Goal: Task Accomplishment & Management: Manage account settings

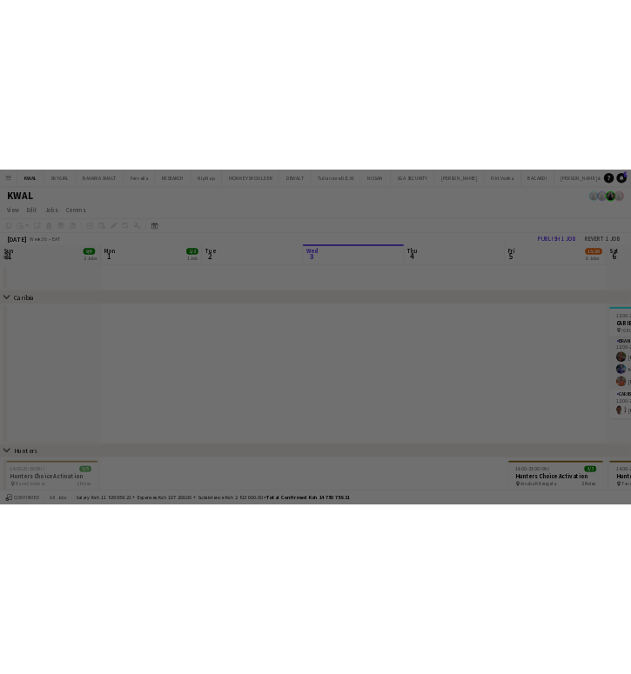
scroll to position [0, 416]
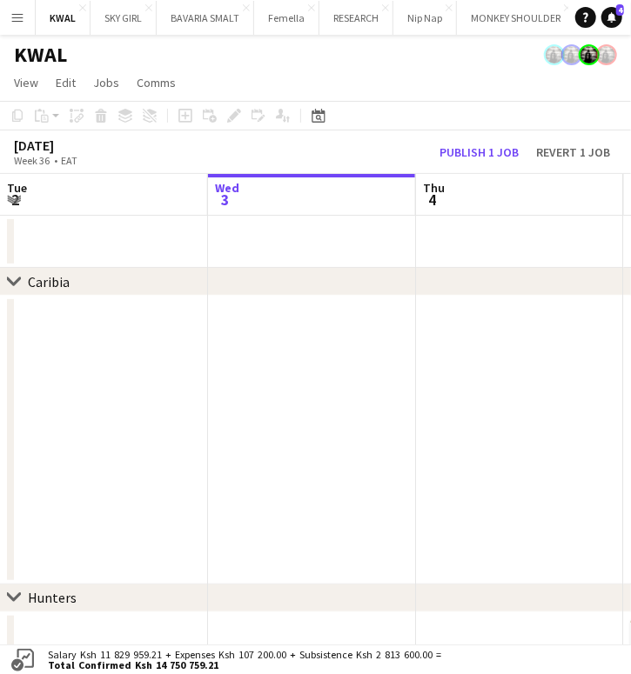
drag, startPoint x: 585, startPoint y: 59, endPoint x: 567, endPoint y: 61, distance: 18.3
click at [577, 61] on app-connected-clients at bounding box center [580, 54] width 73 height 21
click at [559, 63] on app-user-avatar at bounding box center [554, 54] width 21 height 21
click at [472, 147] on button "Publish 1 job" at bounding box center [478, 152] width 93 height 19
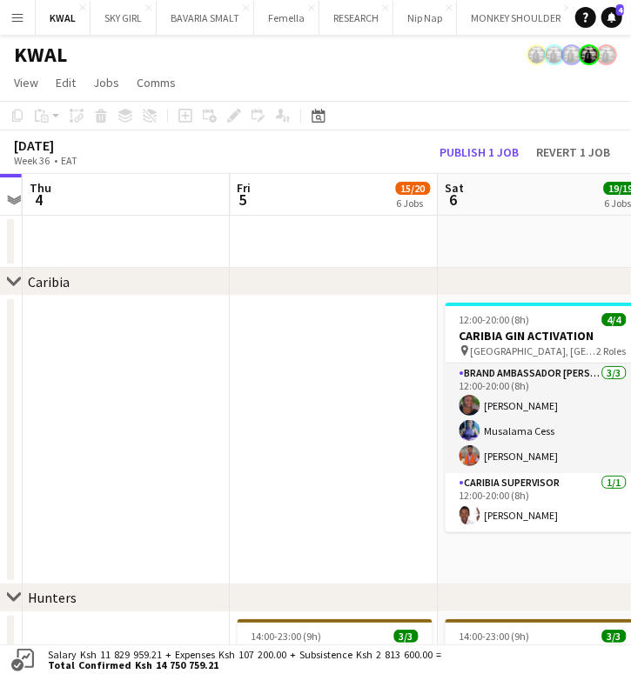
scroll to position [0, 884]
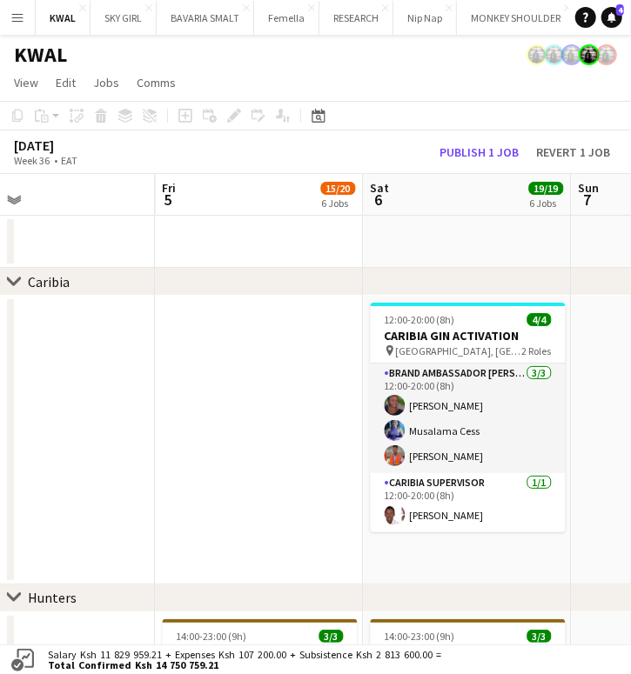
drag, startPoint x: 291, startPoint y: 440, endPoint x: -10, endPoint y: 457, distance: 301.4
click at [466, 155] on button "Publish 1 job" at bounding box center [478, 152] width 93 height 19
click at [504, 148] on button "Publish 1 job" at bounding box center [478, 152] width 93 height 19
click at [498, 150] on button "Publish 1 job" at bounding box center [478, 152] width 93 height 19
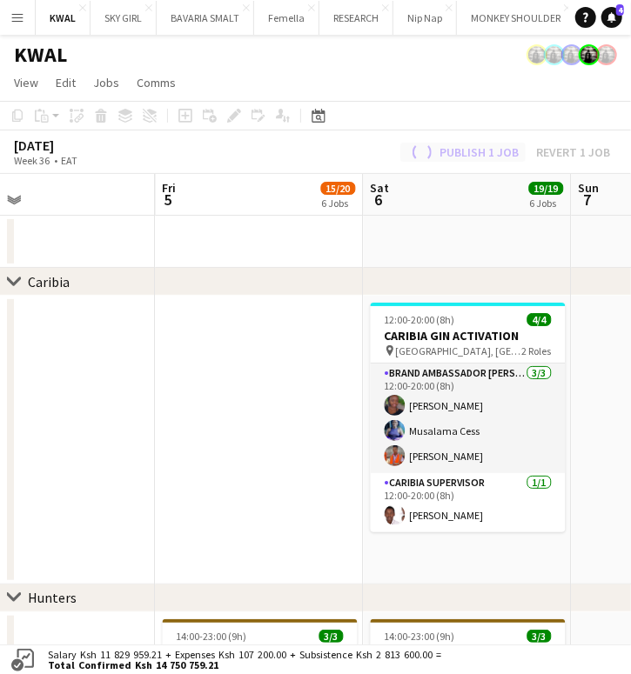
click at [498, 150] on div "Publish 1 job Revert 1 job" at bounding box center [508, 152] width 244 height 19
click at [498, 150] on button "Publish 1 job" at bounding box center [478, 152] width 93 height 19
click at [498, 150] on div "Publish 1 job Revert 1 job" at bounding box center [524, 152] width 212 height 19
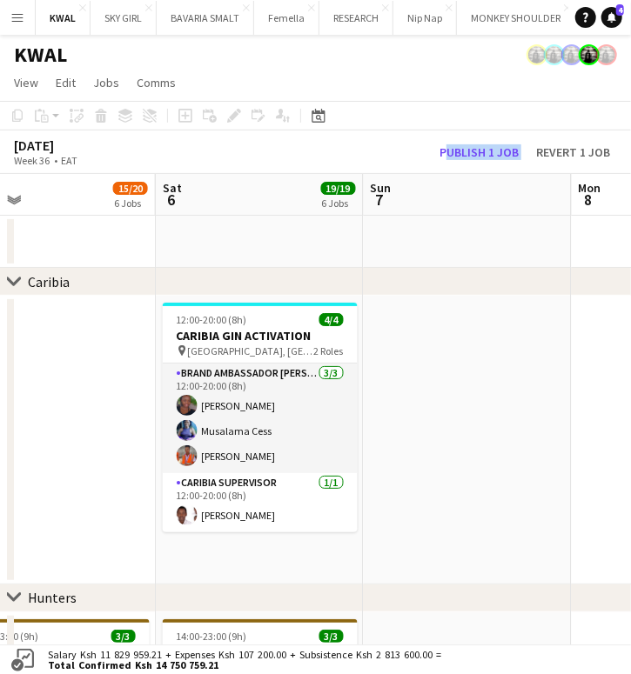
drag, startPoint x: 285, startPoint y: 494, endPoint x: 77, endPoint y: 490, distance: 207.9
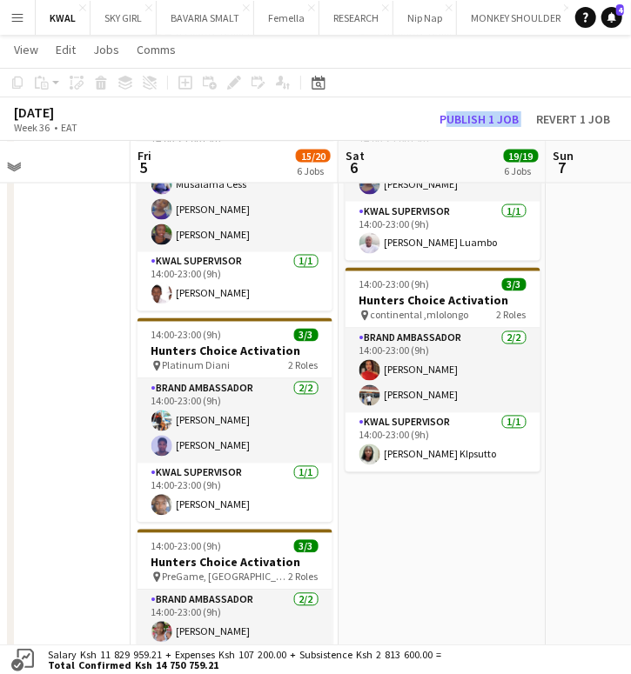
scroll to position [0, 502]
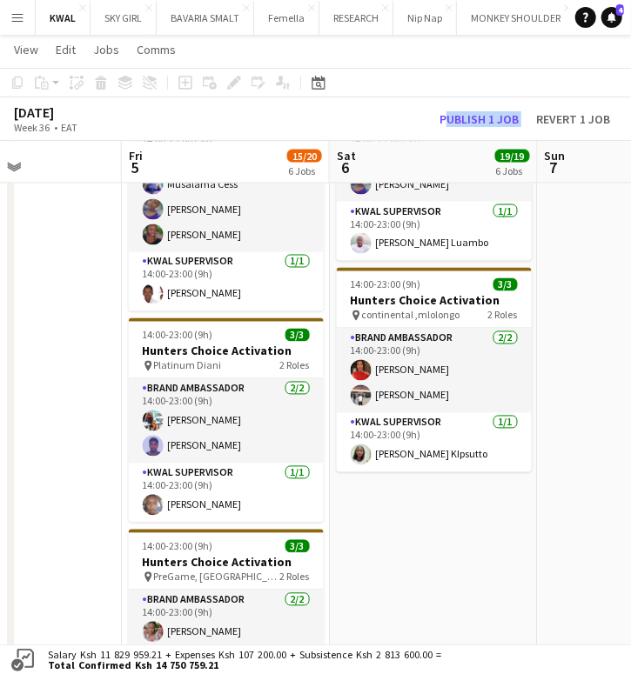
drag, startPoint x: 230, startPoint y: 558, endPoint x: 401, endPoint y: 561, distance: 171.4
click at [401, 561] on app-calendar-viewport "Tue 2 Wed 3 Thu 4 Fri 5 15/20 6 Jobs Sat 6 19/19 6 Jobs Sun 7 Mon 8 Tue 9 Wed 1…" at bounding box center [315, 515] width 631 height 2438
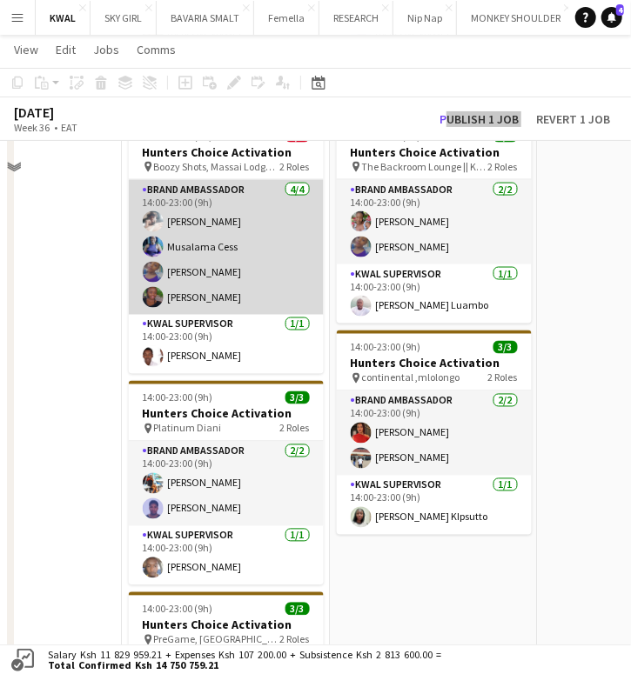
scroll to position [772, 0]
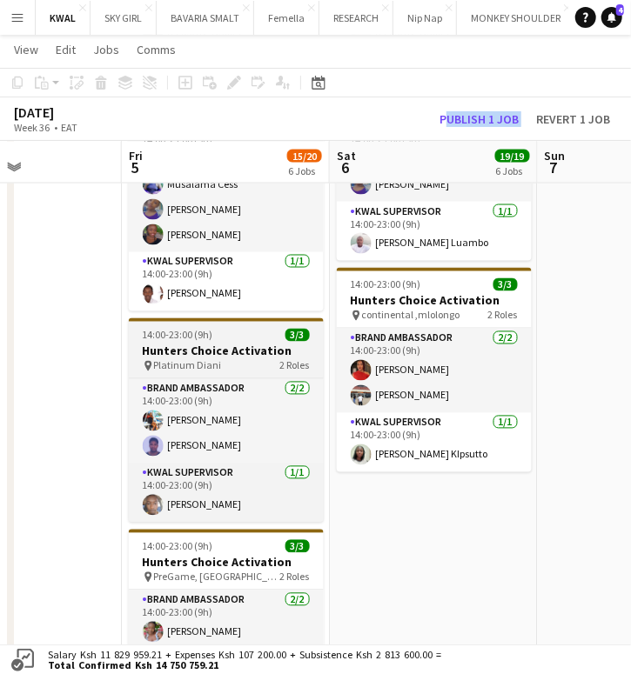
click at [209, 345] on h3 "Hunters Choice Activation" at bounding box center [226, 352] width 195 height 16
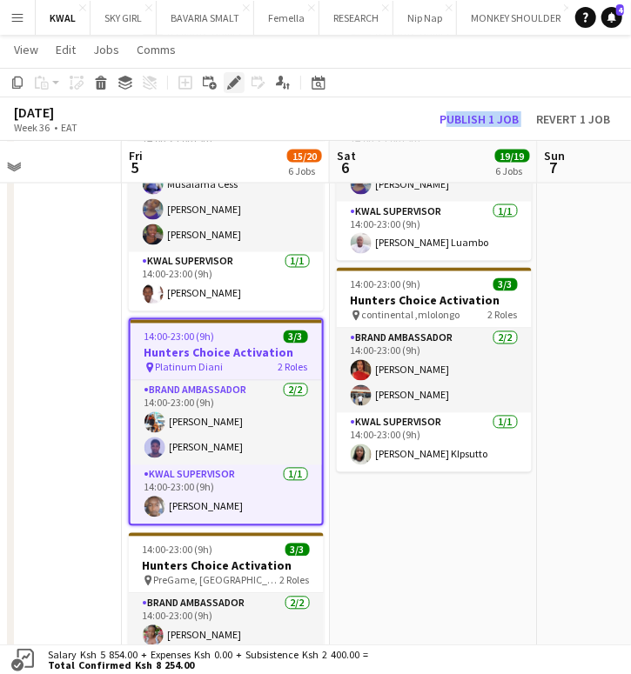
click at [230, 83] on icon "Edit" at bounding box center [234, 83] width 14 height 14
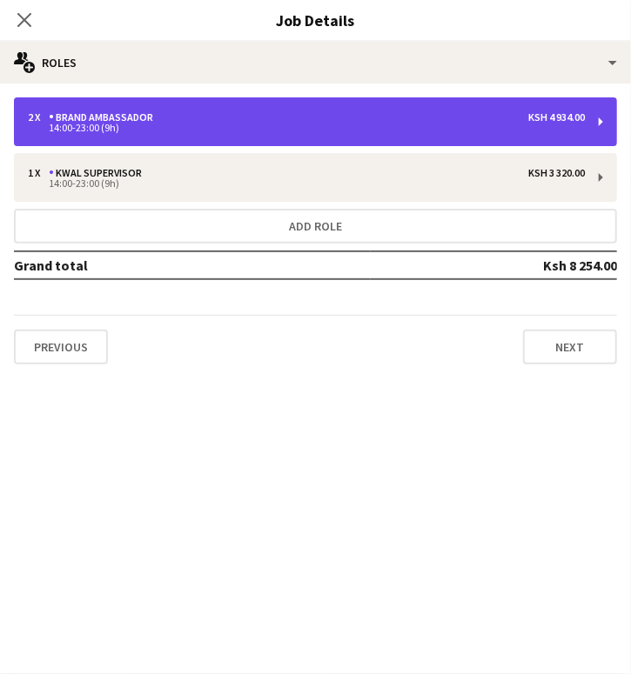
click at [348, 137] on div "2 x Brand Ambassador Ksh 4 934.00 14:00-23:00 (9h)" at bounding box center [315, 121] width 603 height 49
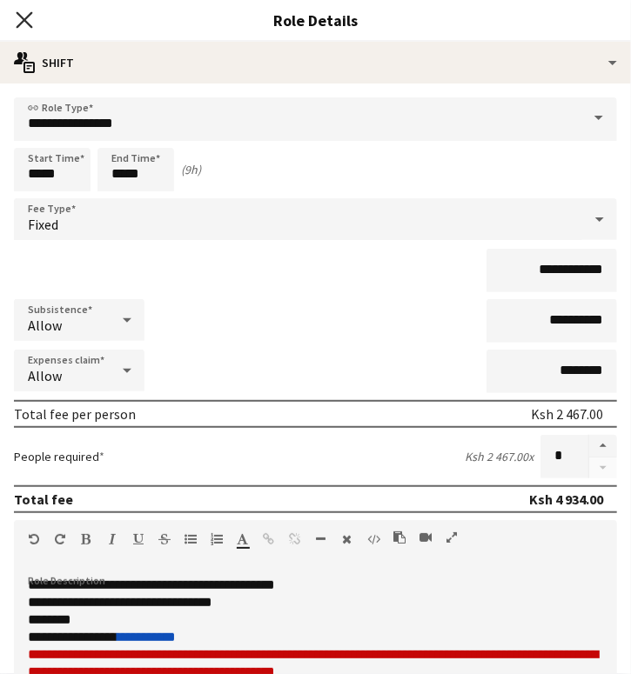
click at [24, 25] on icon "Close pop-in" at bounding box center [24, 19] width 17 height 17
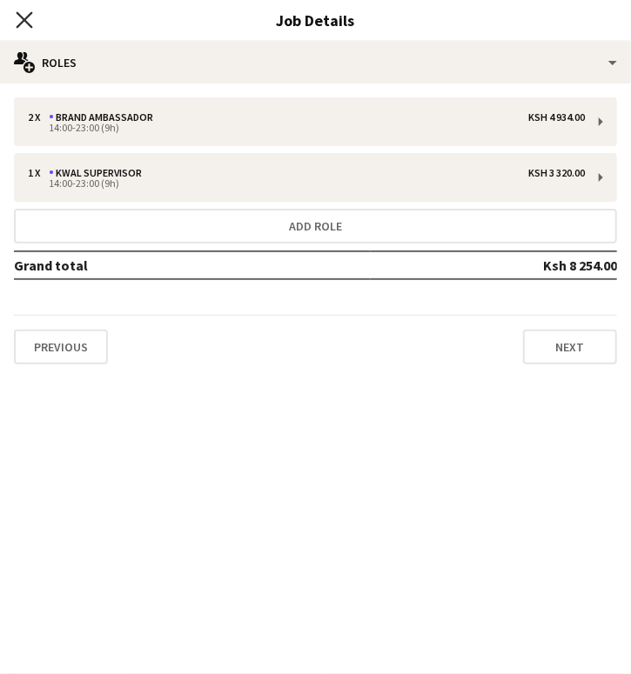
click at [23, 17] on icon "Close pop-in" at bounding box center [24, 19] width 17 height 17
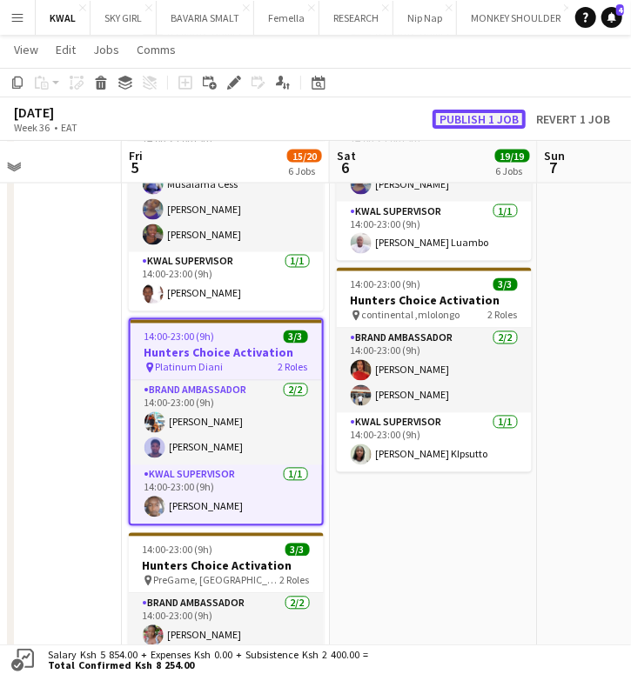
click at [485, 117] on button "Publish 1 job" at bounding box center [478, 119] width 93 height 19
click at [463, 120] on button "Publish 1 job" at bounding box center [478, 119] width 93 height 19
click at [463, 120] on div "Publish 1 job Revert 1 job" at bounding box center [524, 119] width 212 height 19
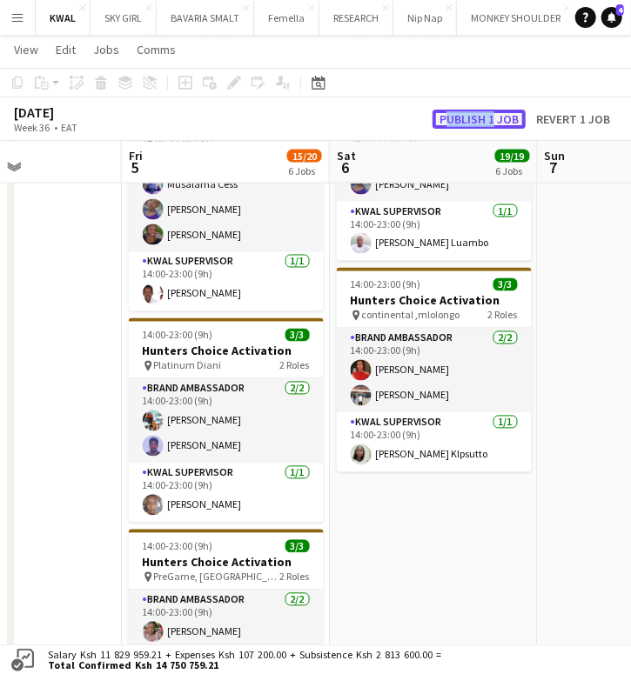
click at [463, 120] on button "Publish 1 job" at bounding box center [478, 119] width 93 height 19
click at [459, 125] on button "Publish 1 job" at bounding box center [478, 119] width 93 height 19
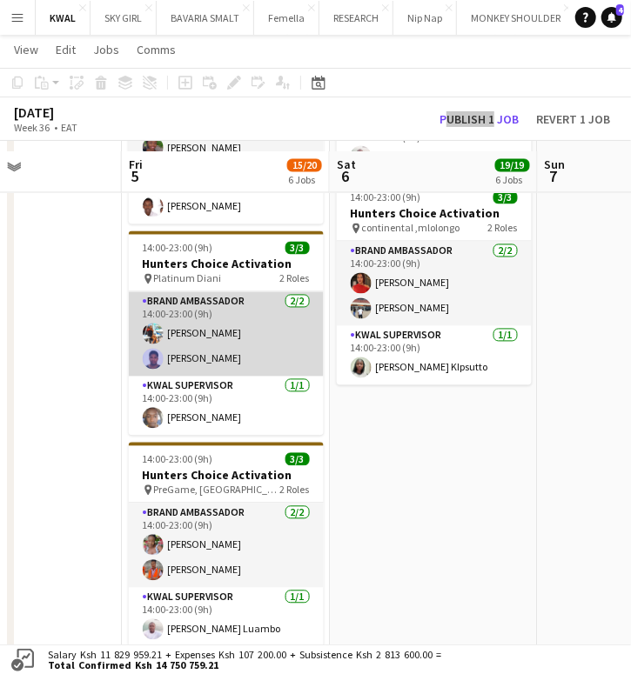
scroll to position [870, 0]
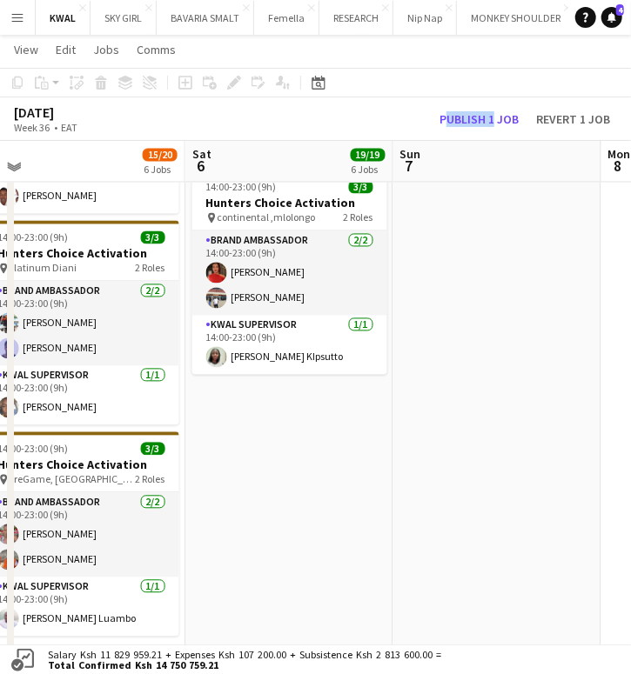
drag, startPoint x: 429, startPoint y: 541, endPoint x: 284, endPoint y: 555, distance: 145.9
click at [284, 555] on app-calendar-viewport "Tue 2 Wed 3 Thu 4 Fri 5 15/20 6 Jobs Sat 6 19/19 6 Jobs Sun 7 Mon 8 Tue 9 Wed 1…" at bounding box center [315, 417] width 631 height 2438
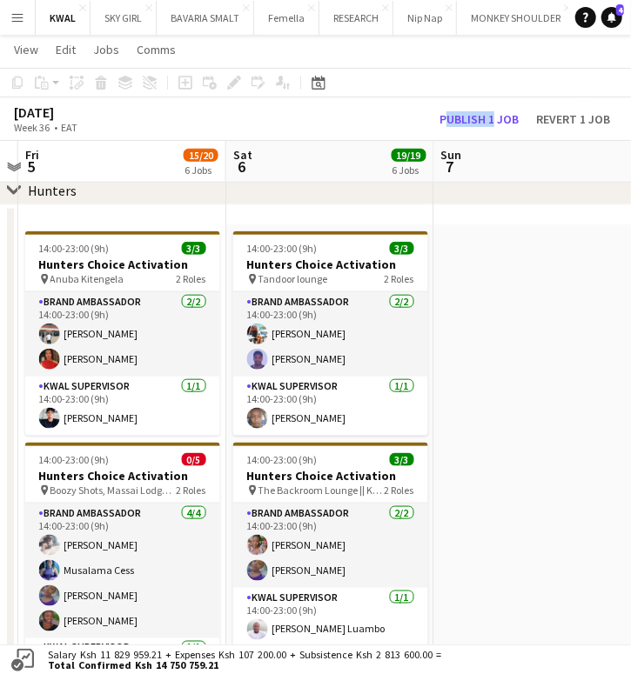
scroll to position [0, 578]
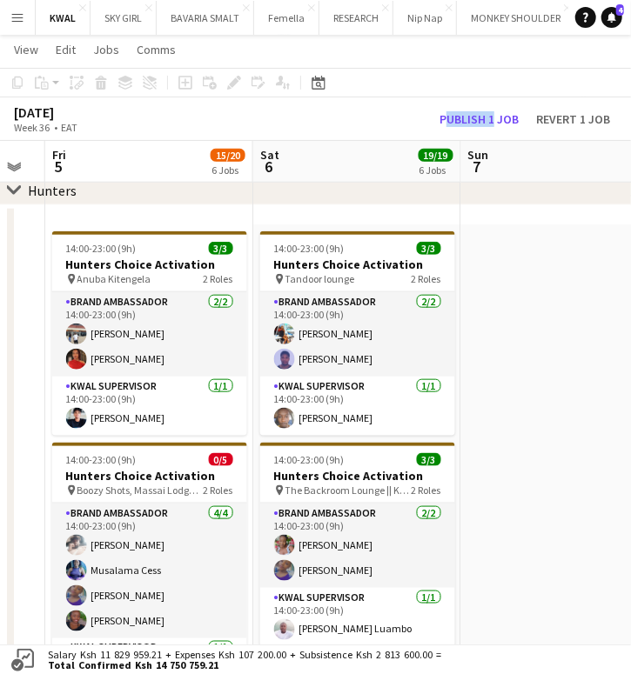
drag, startPoint x: 82, startPoint y: 524, endPoint x: 150, endPoint y: 540, distance: 69.8
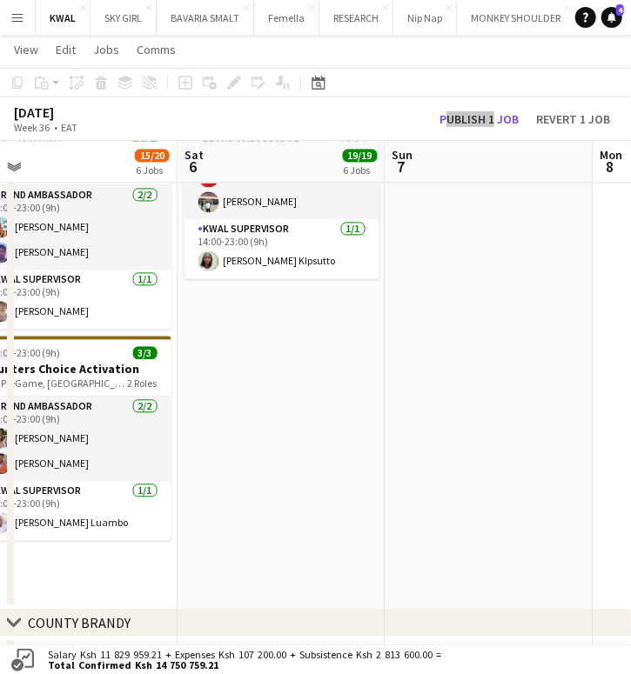
scroll to position [0, 678]
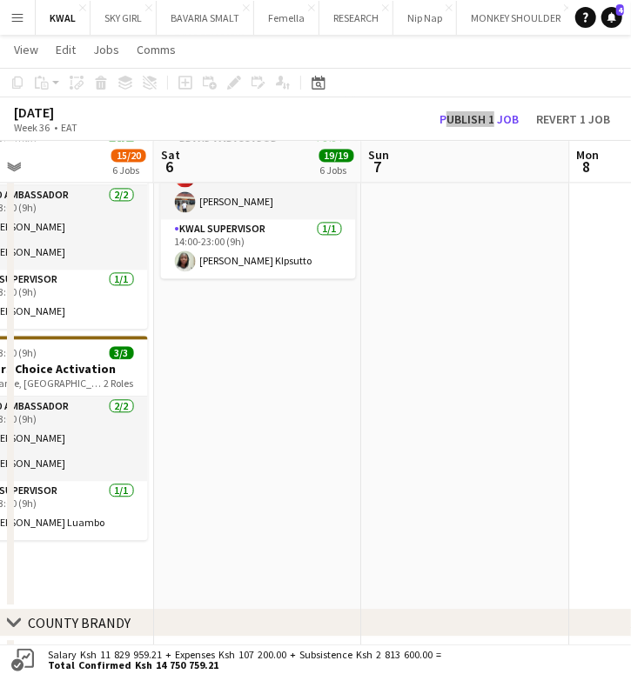
drag, startPoint x: 369, startPoint y: 487, endPoint x: 270, endPoint y: 485, distance: 99.2
click at [270, 485] on app-calendar-viewport "Tue 2 Wed 3 Thu 4 Fri 5 15/20 6 Jobs Sat 6 19/19 6 Jobs Sun 7 Mon 8 Tue 9 Wed 1…" at bounding box center [315, 321] width 631 height 2438
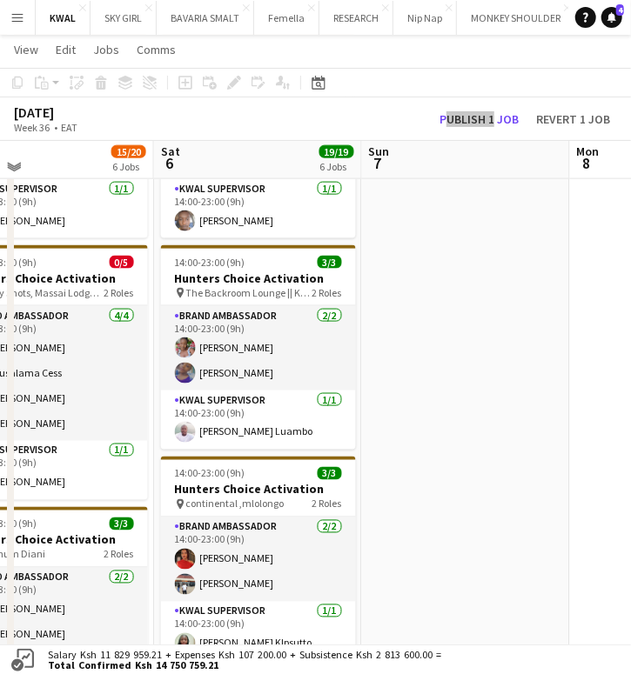
scroll to position [579, 0]
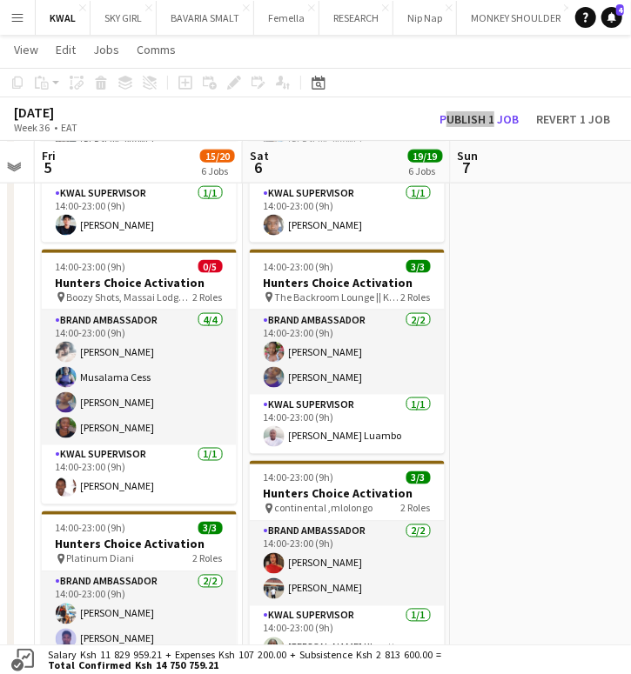
drag, startPoint x: 110, startPoint y: 593, endPoint x: 169, endPoint y: 591, distance: 59.2
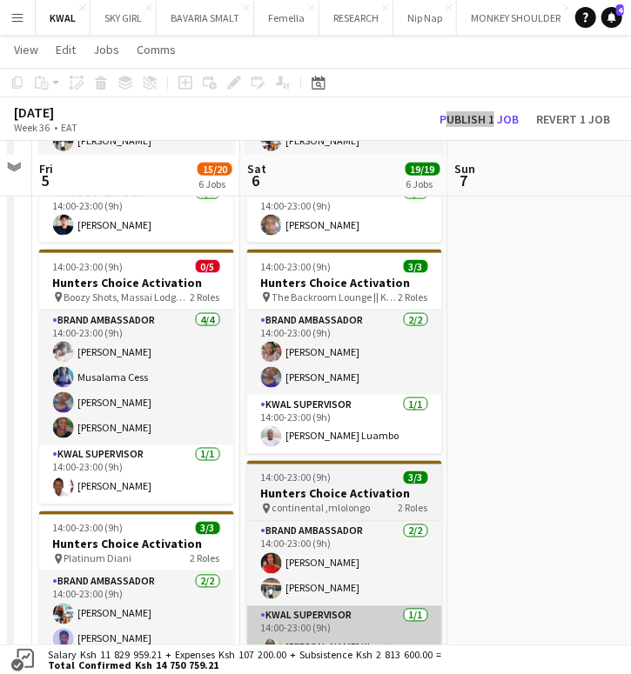
scroll to position [772, 0]
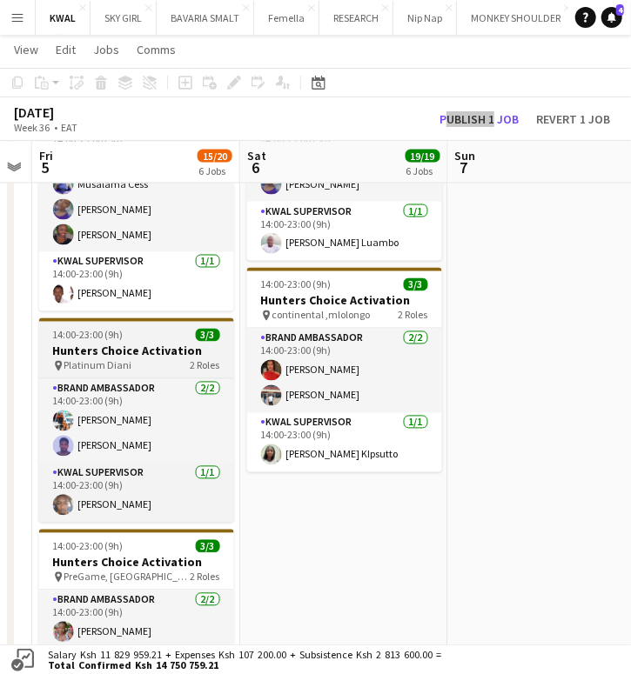
click at [81, 350] on h3 "Hunters Choice Activation" at bounding box center [136, 352] width 195 height 16
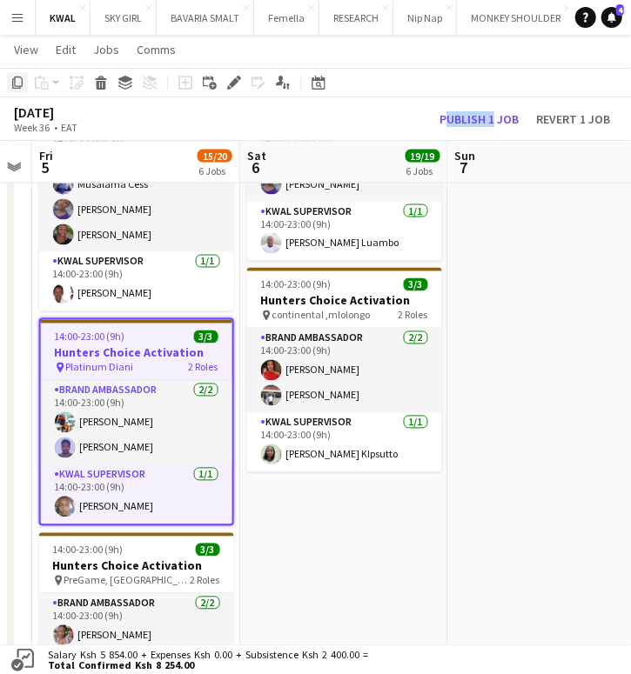
click at [15, 83] on icon "Copy" at bounding box center [17, 83] width 14 height 14
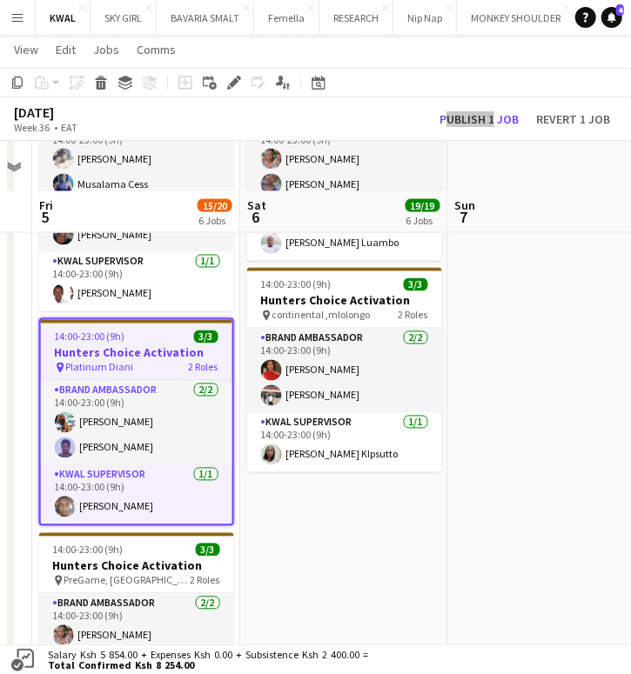
scroll to position [1159, 0]
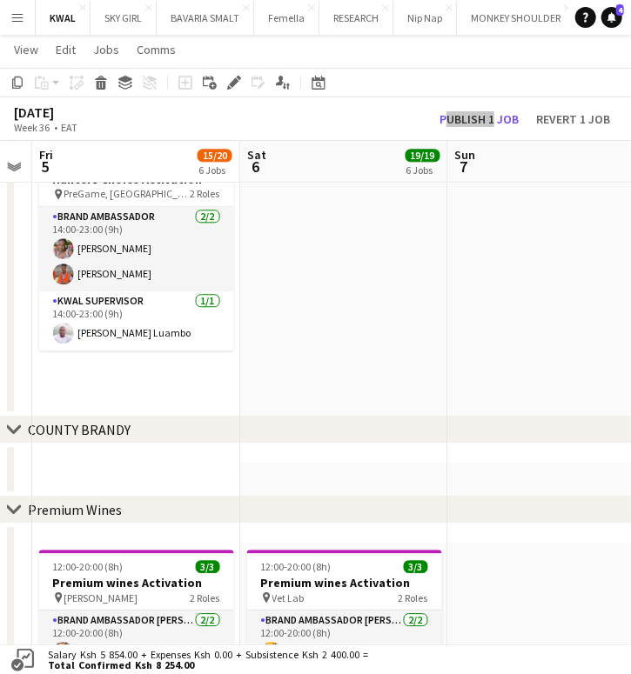
drag, startPoint x: 112, startPoint y: 388, endPoint x: 103, endPoint y: 389, distance: 8.7
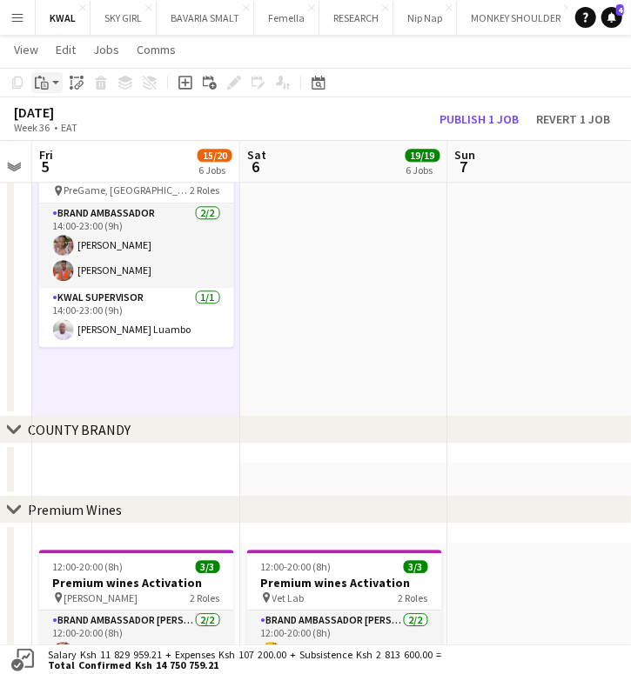
click at [53, 74] on app-action-btn "Paste" at bounding box center [46, 82] width 31 height 21
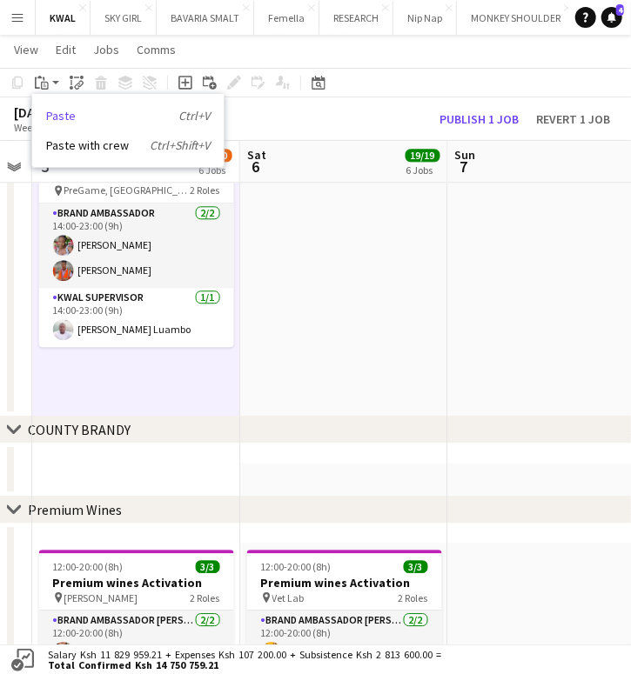
click at [51, 109] on link "Paste Ctrl+V" at bounding box center [128, 116] width 164 height 16
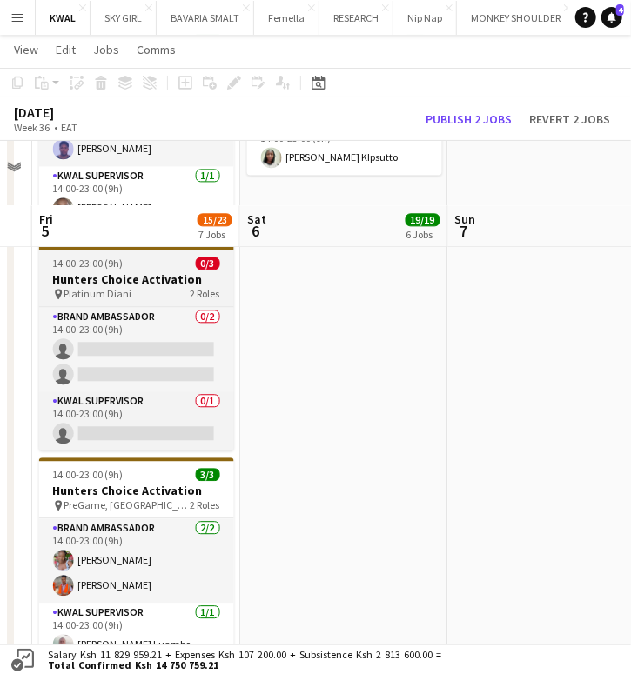
scroll to position [966, 0]
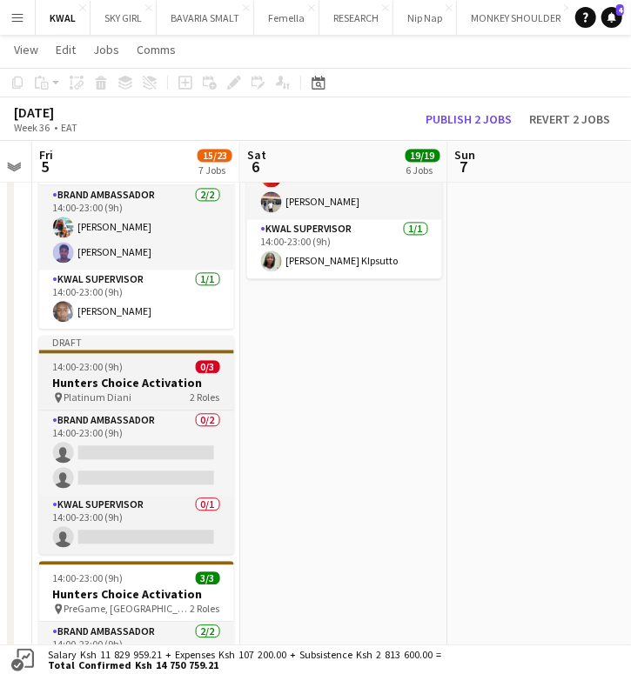
click at [153, 375] on h3 "Hunters Choice Activation" at bounding box center [136, 383] width 195 height 16
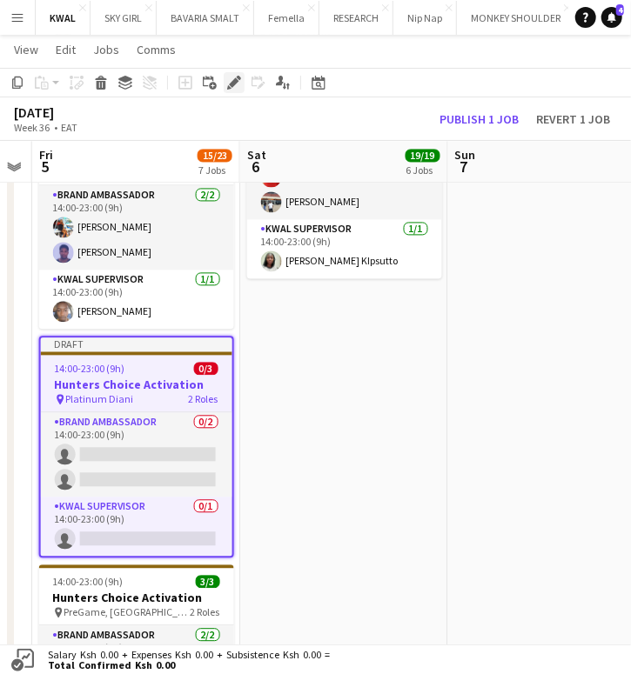
click at [227, 78] on icon "Edit" at bounding box center [234, 83] width 14 height 14
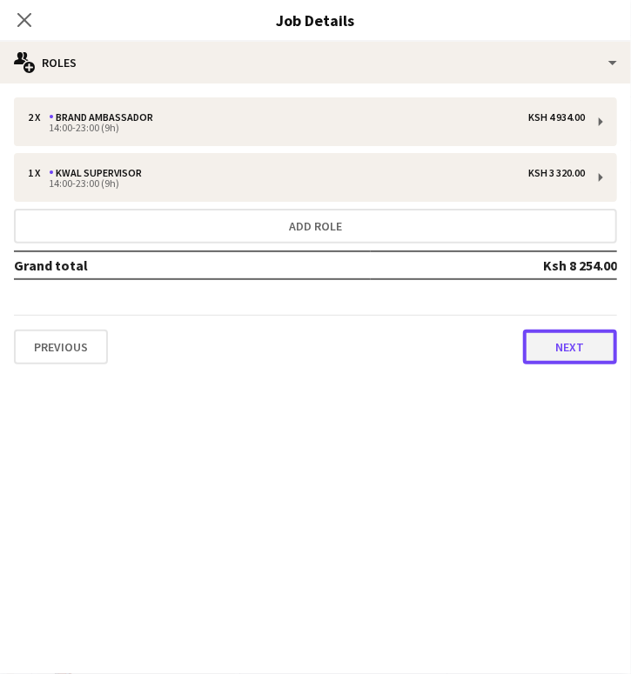
click at [541, 342] on button "Next" at bounding box center [570, 347] width 94 height 35
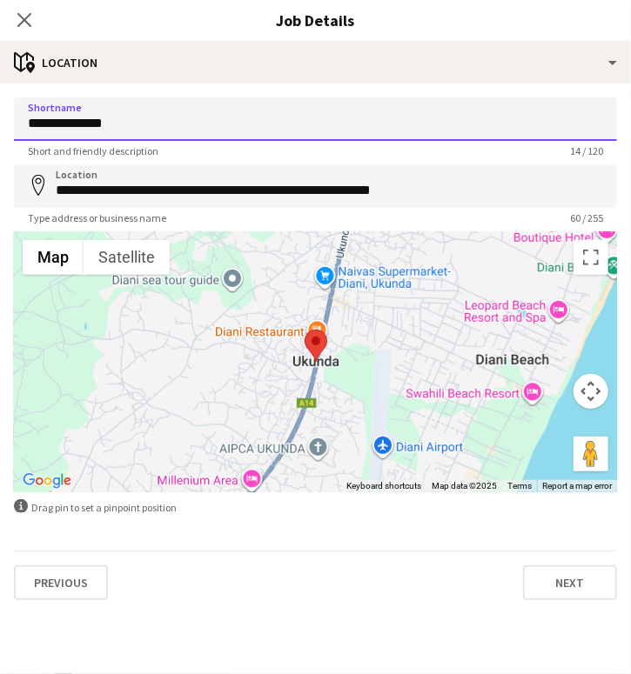
drag, startPoint x: 146, startPoint y: 124, endPoint x: -65, endPoint y: 148, distance: 212.7
click at [0, 148] on html "Menu Boards Boards Boards All jobs Status Workforce Workforce My Workforce Recr…" at bounding box center [315, 423] width 631 height 2778
paste input "**"
type input "**********"
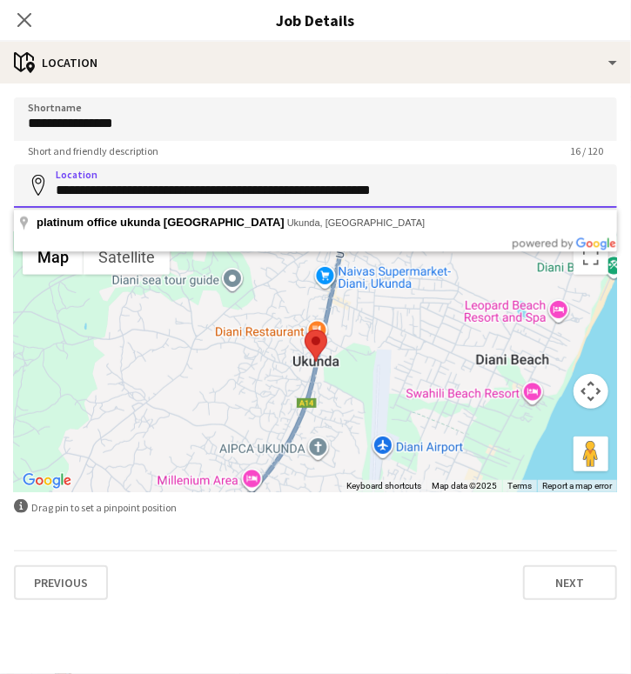
drag, startPoint x: 56, startPoint y: 192, endPoint x: 651, endPoint y: 124, distance: 599.7
click at [631, 124] on html "Menu Boards Boards Boards All jobs Status Workforce Workforce My Workforce Recr…" at bounding box center [315, 423] width 631 height 2778
paste input
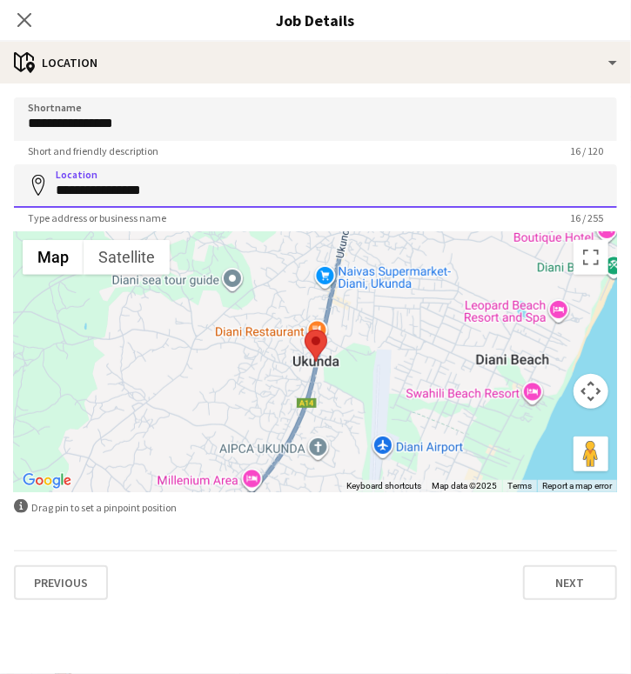
drag, startPoint x: 114, startPoint y: 183, endPoint x: 56, endPoint y: 187, distance: 58.4
click at [56, 187] on input "**********" at bounding box center [315, 185] width 603 height 43
paste input
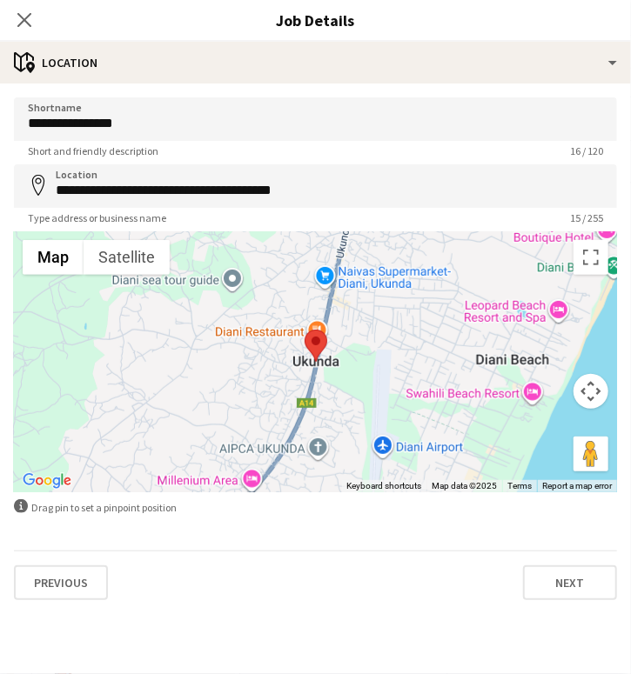
type input "**********"
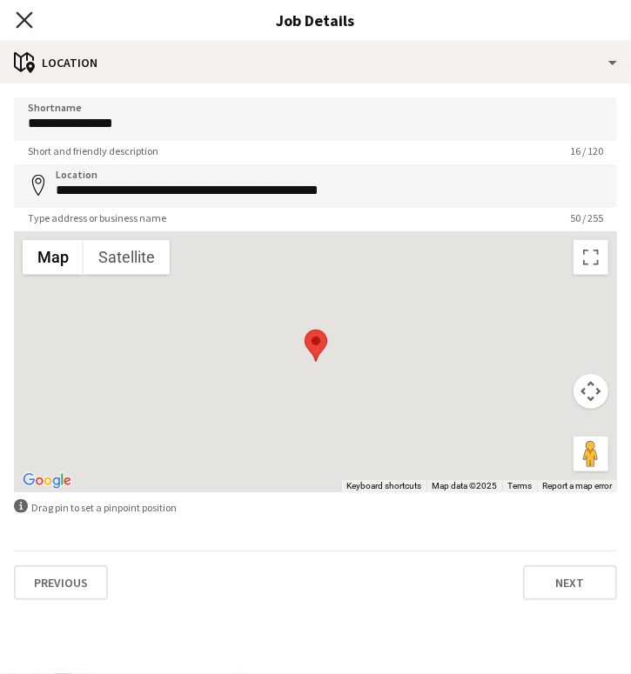
click at [28, 17] on icon "Close pop-in" at bounding box center [24, 19] width 17 height 17
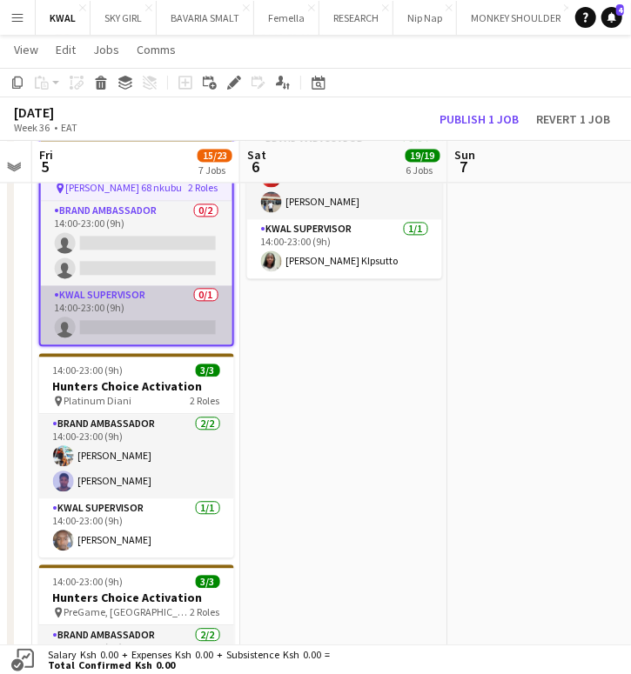
click at [133, 318] on app-card-role "KWAL SUPERVISOR 0/1 14:00-23:00 (9h) single-neutral-actions" at bounding box center [136, 314] width 191 height 59
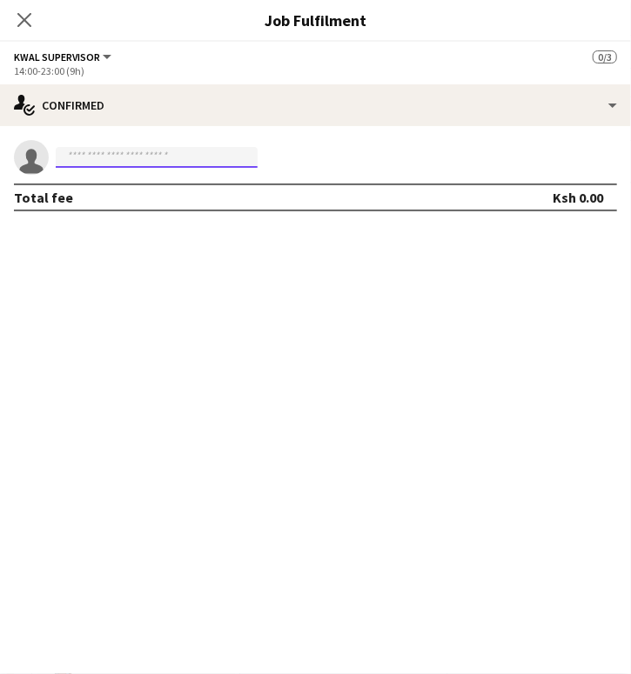
click at [109, 157] on input at bounding box center [157, 157] width 202 height 21
paste input "**********"
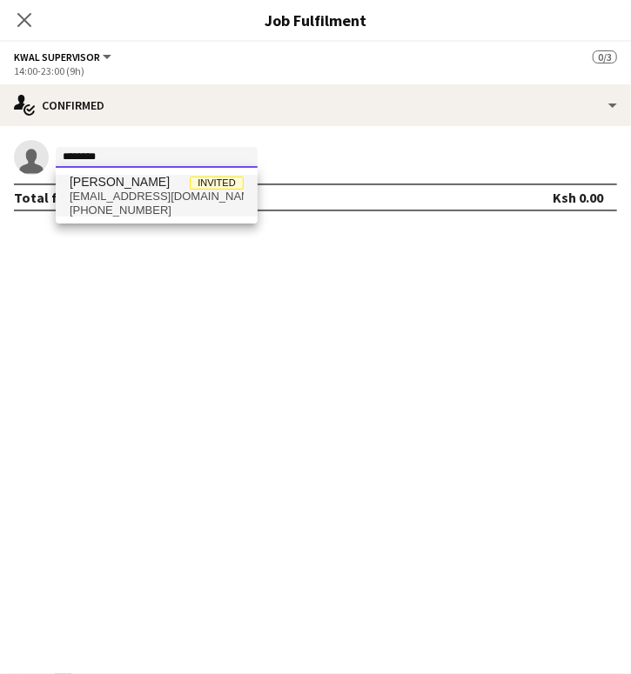
type input "********"
click at [118, 205] on span "[PHONE_NUMBER]" at bounding box center [157, 211] width 174 height 14
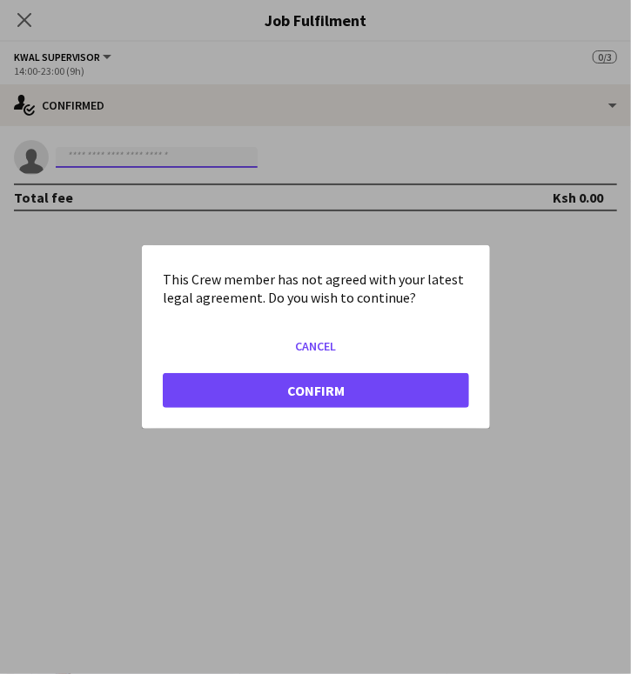
scroll to position [0, 0]
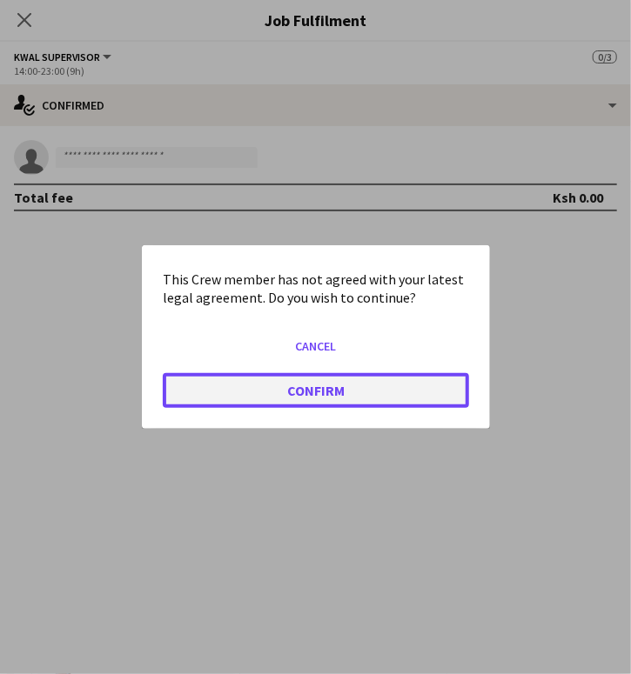
click at [270, 397] on button "Confirm" at bounding box center [316, 390] width 306 height 35
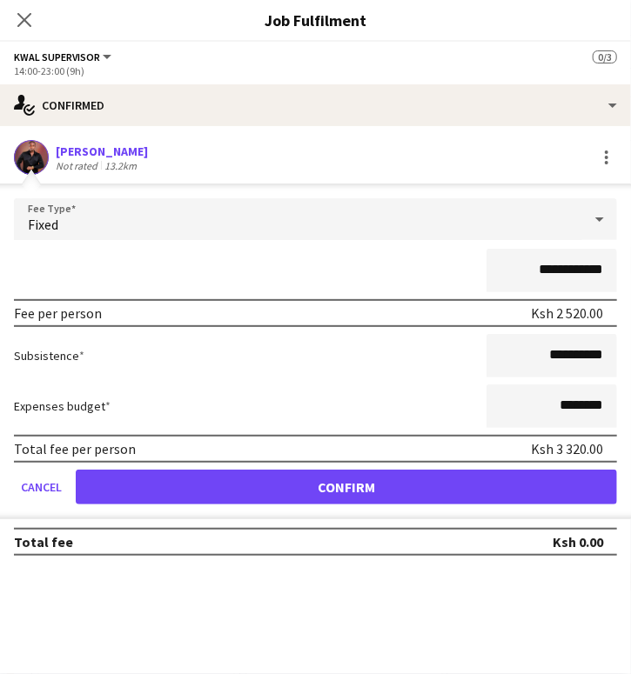
scroll to position [966, 0]
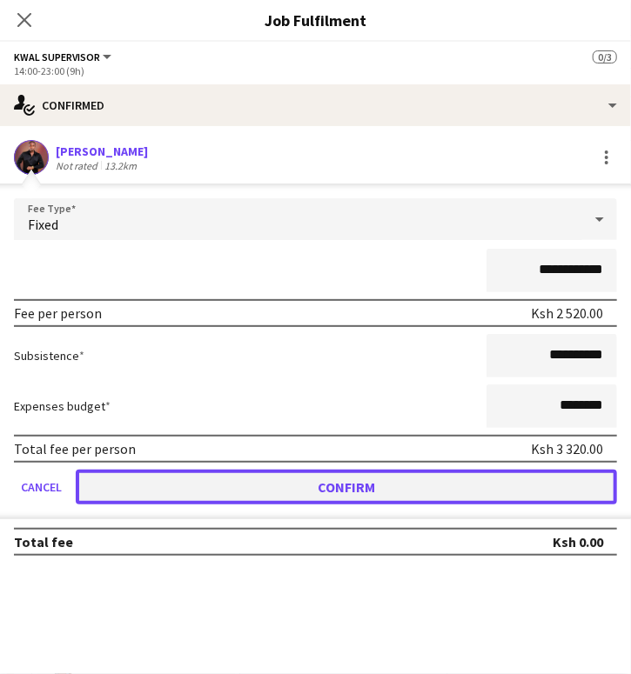
click at [339, 483] on button "Confirm" at bounding box center [346, 487] width 541 height 35
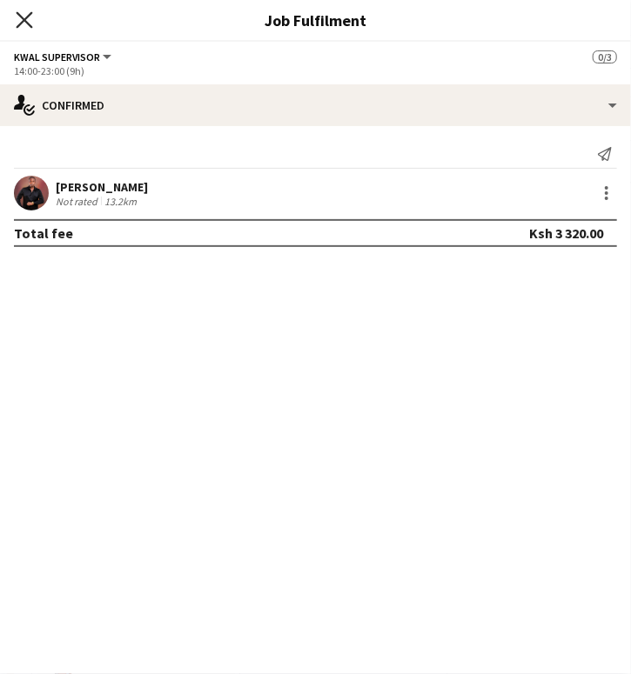
click at [18, 24] on icon at bounding box center [24, 19] width 17 height 17
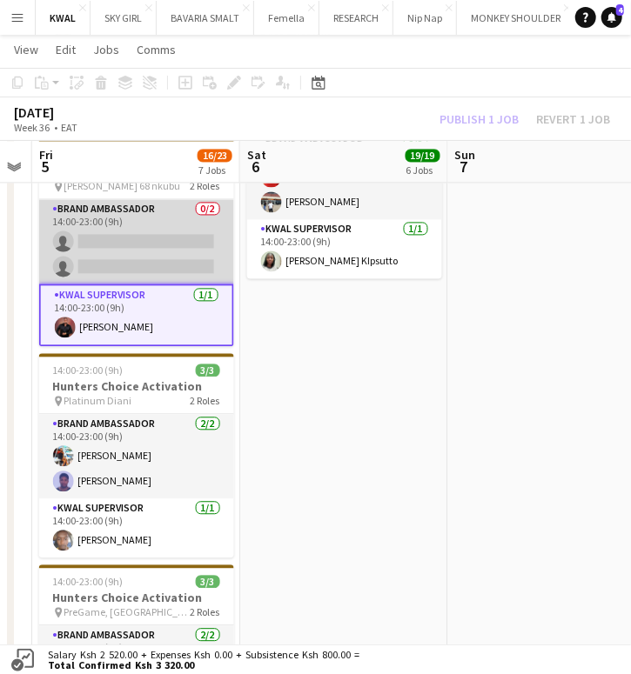
click at [117, 252] on app-card-role "Brand Ambassador 0/2 14:00-23:00 (9h) single-neutral-actions single-neutral-act…" at bounding box center [136, 241] width 195 height 84
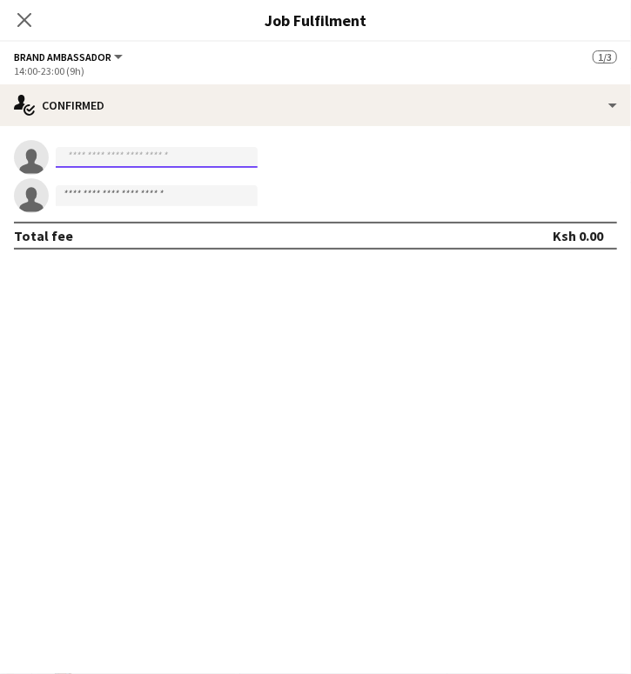
paste input "**********"
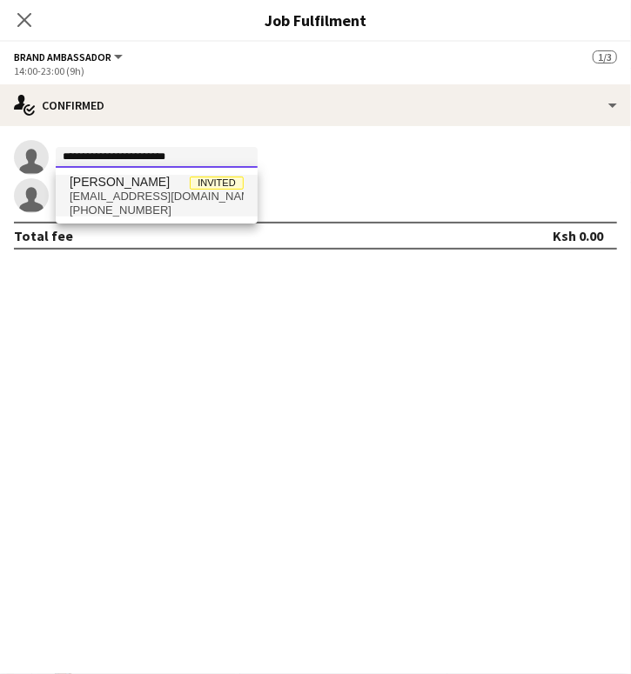
type input "**********"
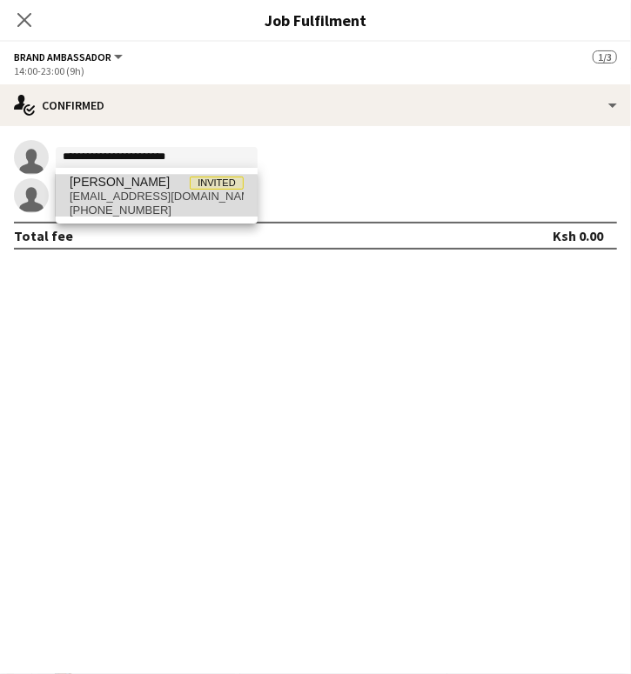
click at [120, 202] on span "[EMAIL_ADDRESS][DOMAIN_NAME]" at bounding box center [157, 197] width 174 height 14
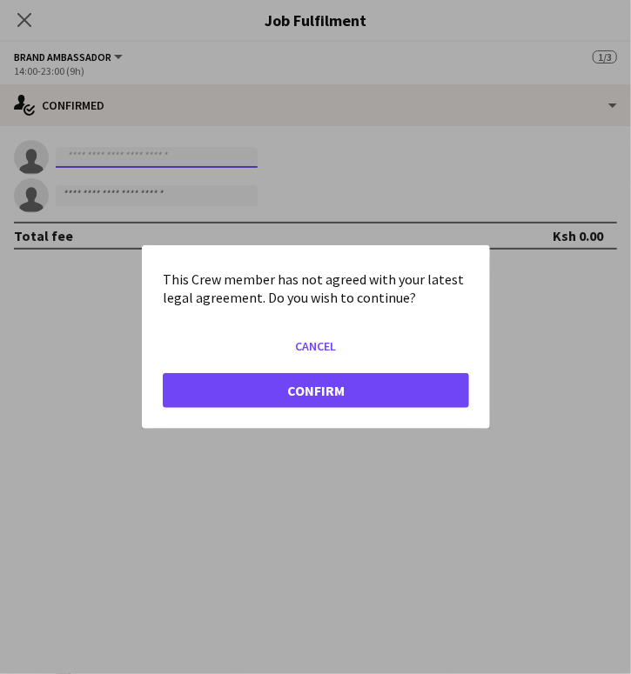
scroll to position [0, 0]
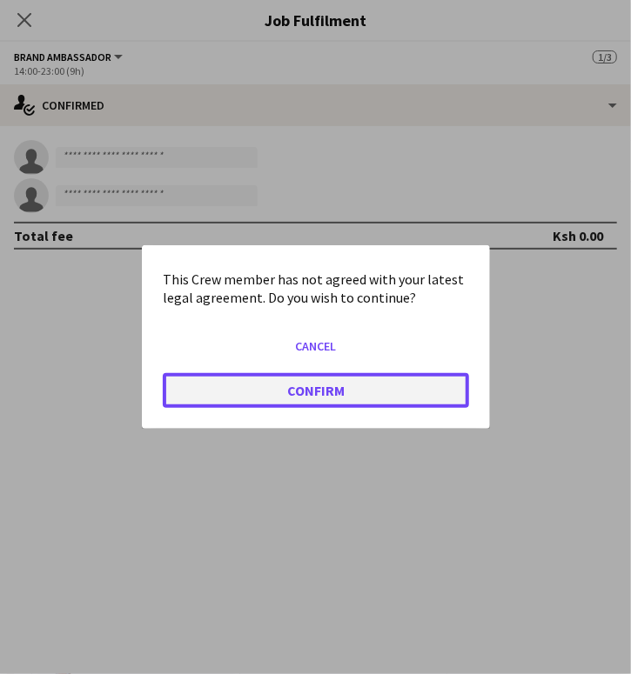
click at [298, 405] on button "Confirm" at bounding box center [316, 390] width 306 height 35
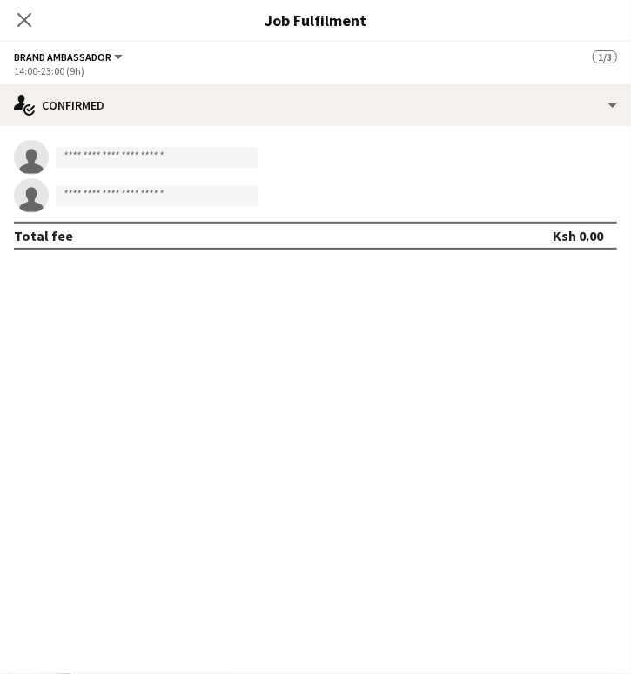
scroll to position [966, 0]
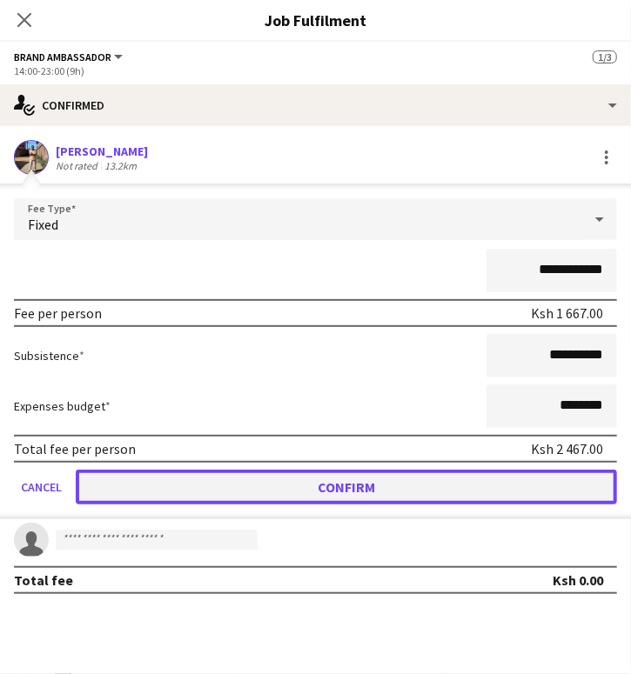
click at [356, 491] on button "Confirm" at bounding box center [346, 487] width 541 height 35
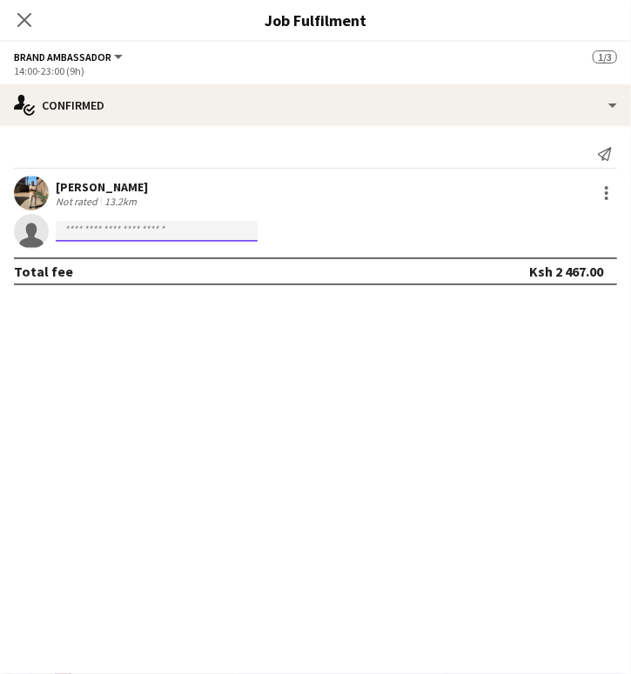
click at [103, 229] on input at bounding box center [157, 231] width 202 height 21
paste input "**********"
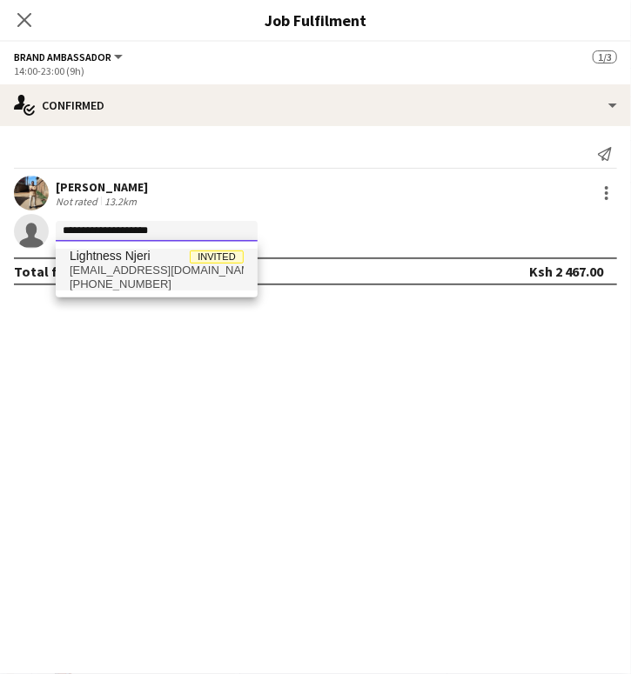
type input "**********"
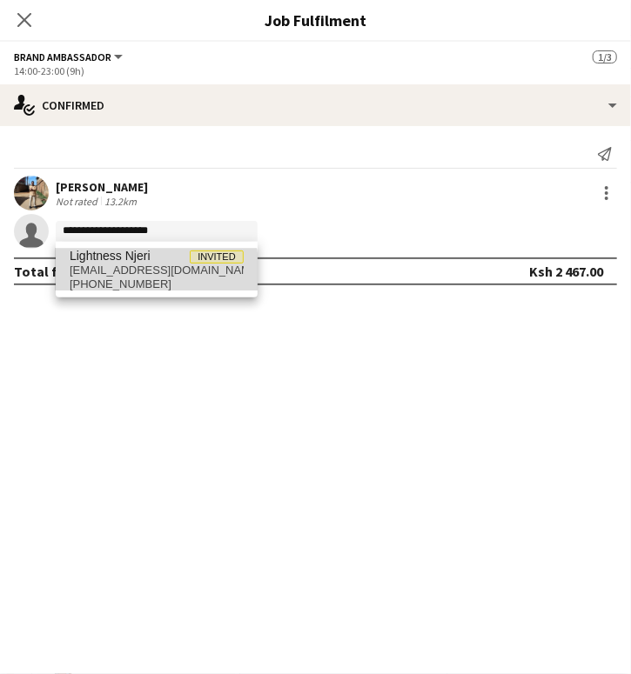
click at [111, 274] on span "[EMAIL_ADDRESS][DOMAIN_NAME]" at bounding box center [157, 271] width 174 height 14
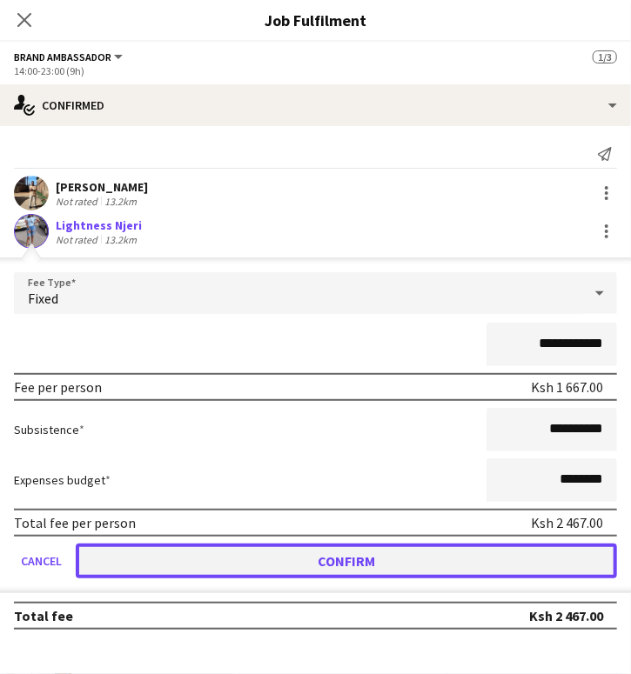
click at [315, 551] on button "Confirm" at bounding box center [346, 561] width 541 height 35
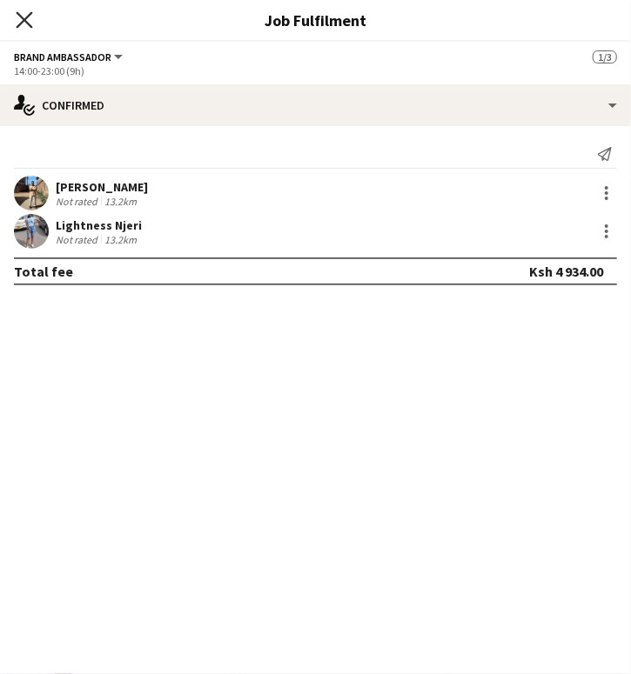
click at [23, 13] on icon "Close pop-in" at bounding box center [24, 19] width 17 height 17
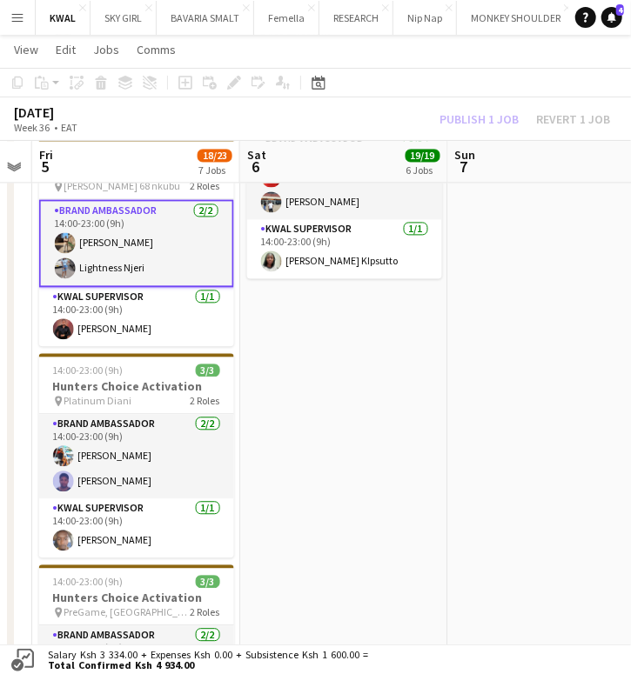
click at [497, 117] on div "Publish 1 job Revert 1 job" at bounding box center [524, 119] width 212 height 19
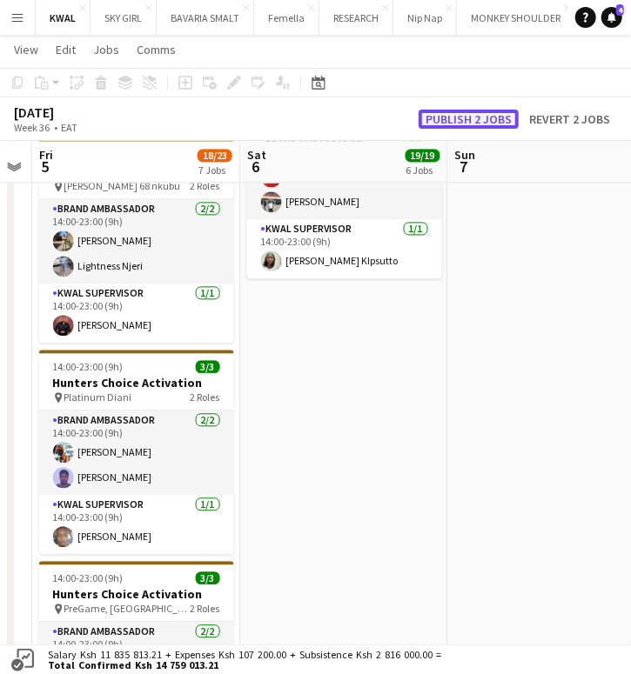
click at [497, 117] on button "Publish 2 jobs" at bounding box center [468, 119] width 100 height 19
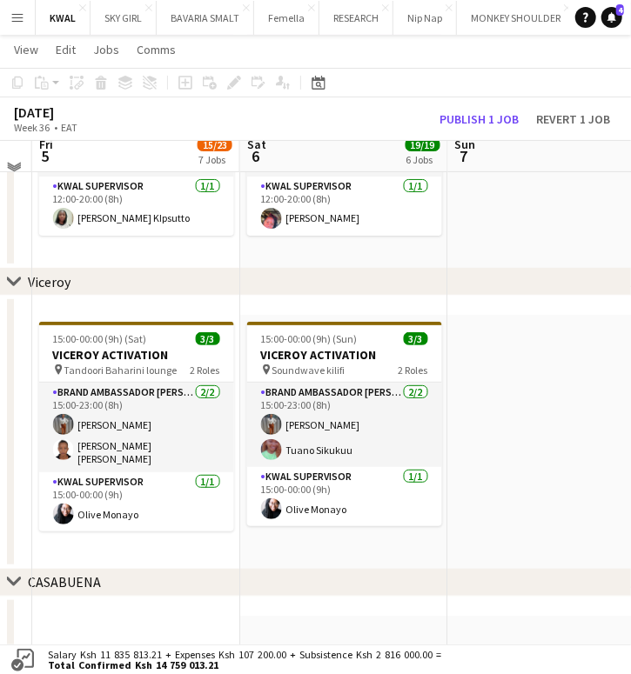
scroll to position [1910, 0]
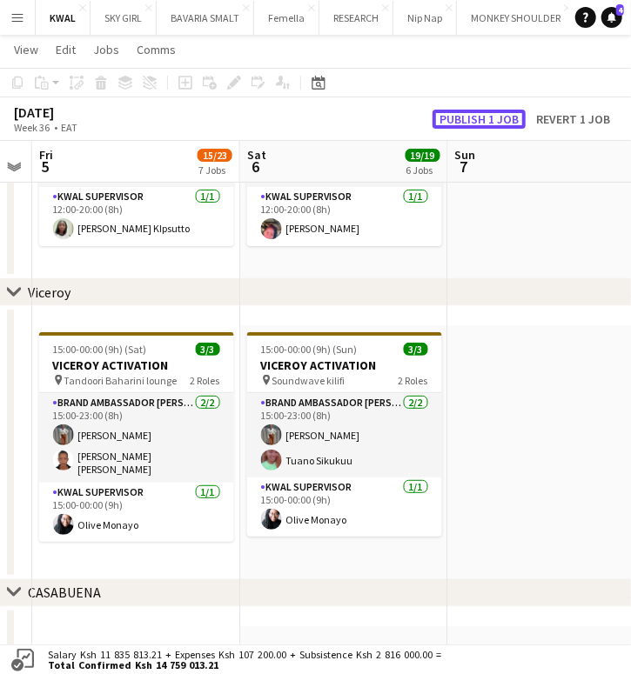
click at [497, 119] on button "Publish 1 job" at bounding box center [478, 119] width 93 height 19
click at [509, 126] on button "Publish 1 job" at bounding box center [478, 119] width 93 height 19
click at [509, 118] on button "Publish 1 job" at bounding box center [478, 119] width 93 height 19
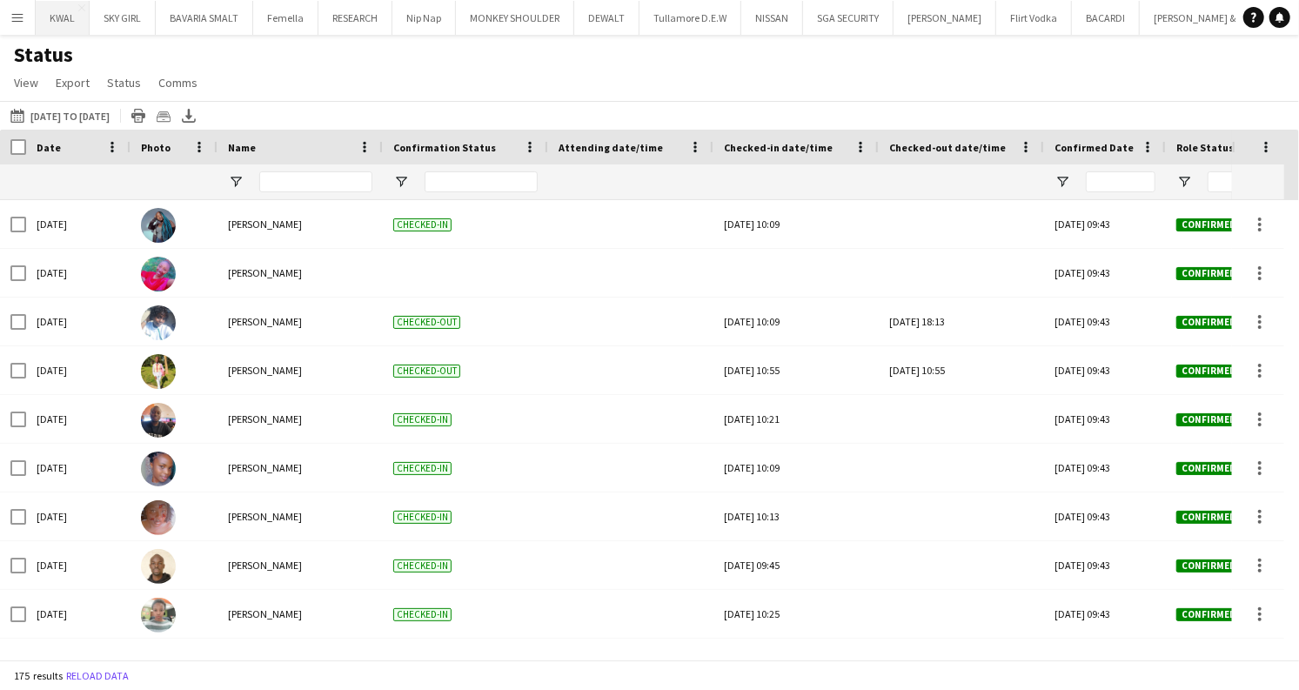
click at [51, 26] on button "KWAL Close" at bounding box center [63, 18] width 54 height 34
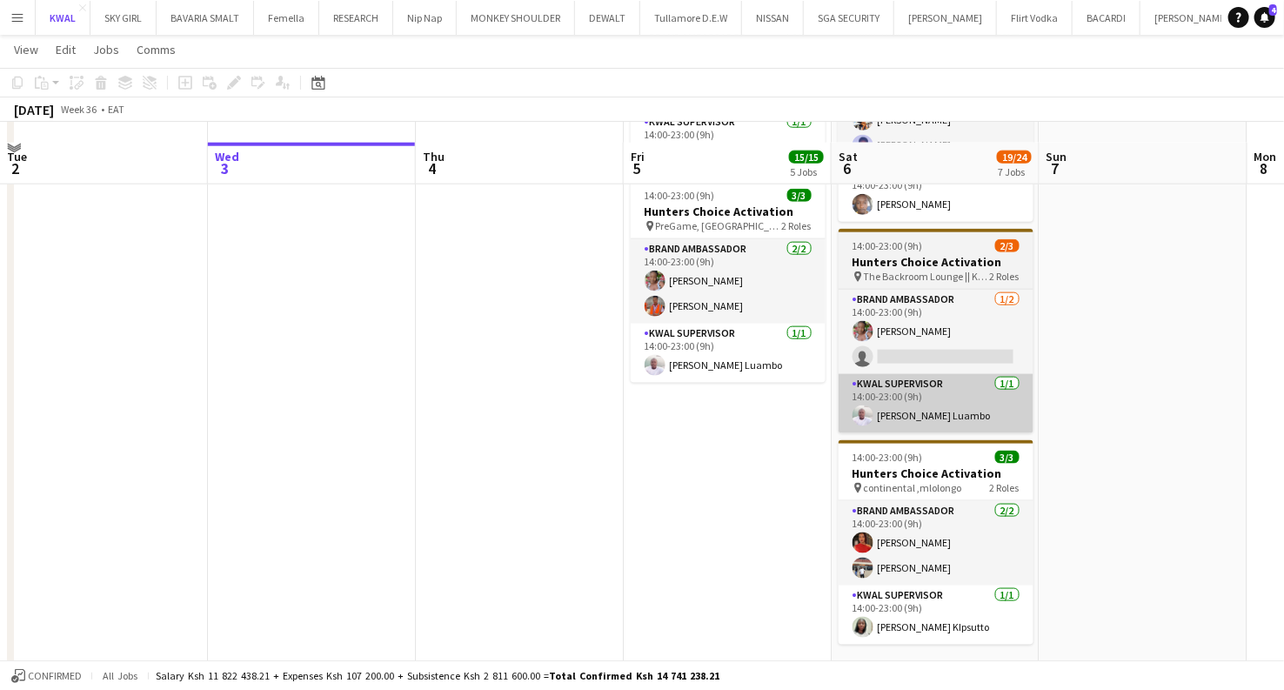
scroll to position [870, 0]
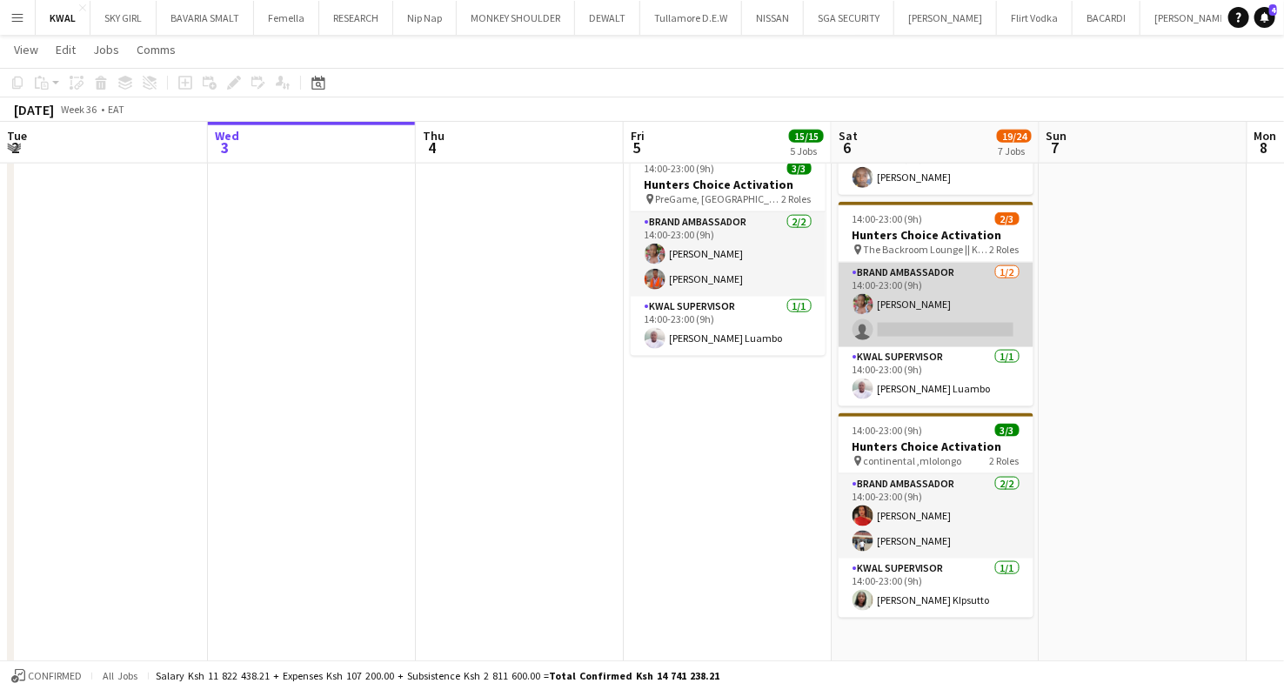
click at [918, 326] on app-card-role "Brand Ambassador 1/2 14:00-23:00 (9h) Sylvia Mwangi single-neutral-actions" at bounding box center [935, 305] width 195 height 84
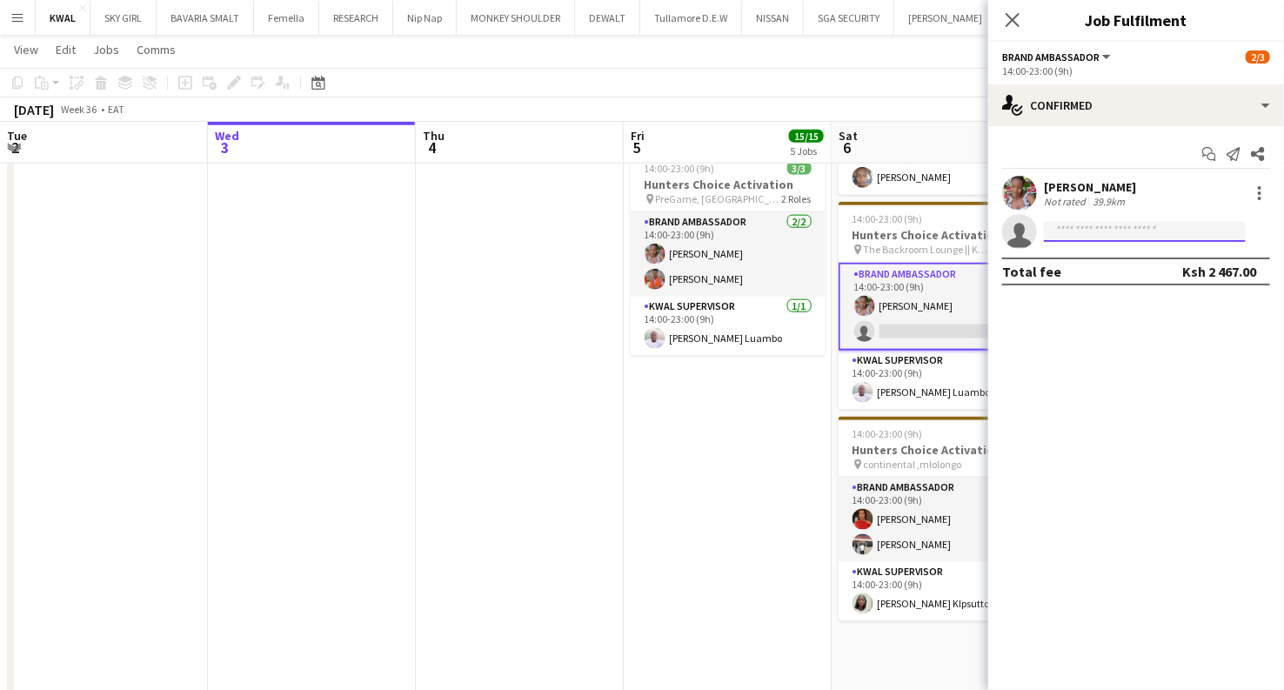
click at [1112, 230] on input at bounding box center [1145, 231] width 202 height 21
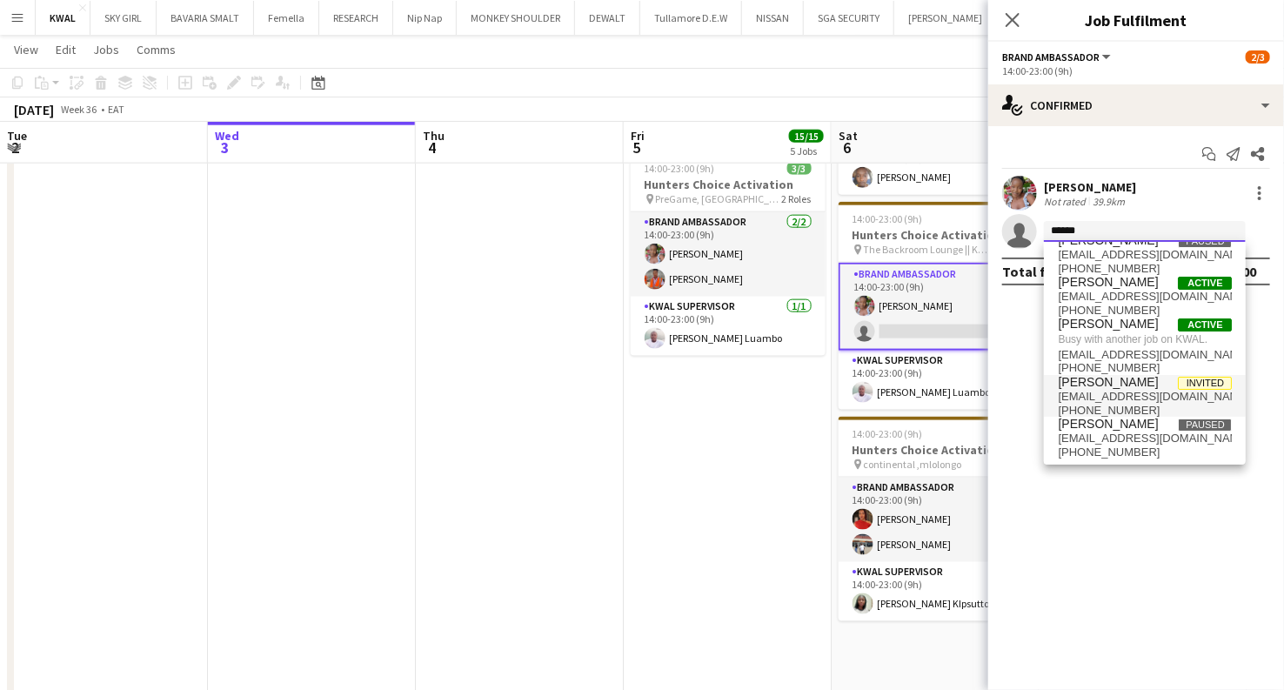
scroll to position [0, 0]
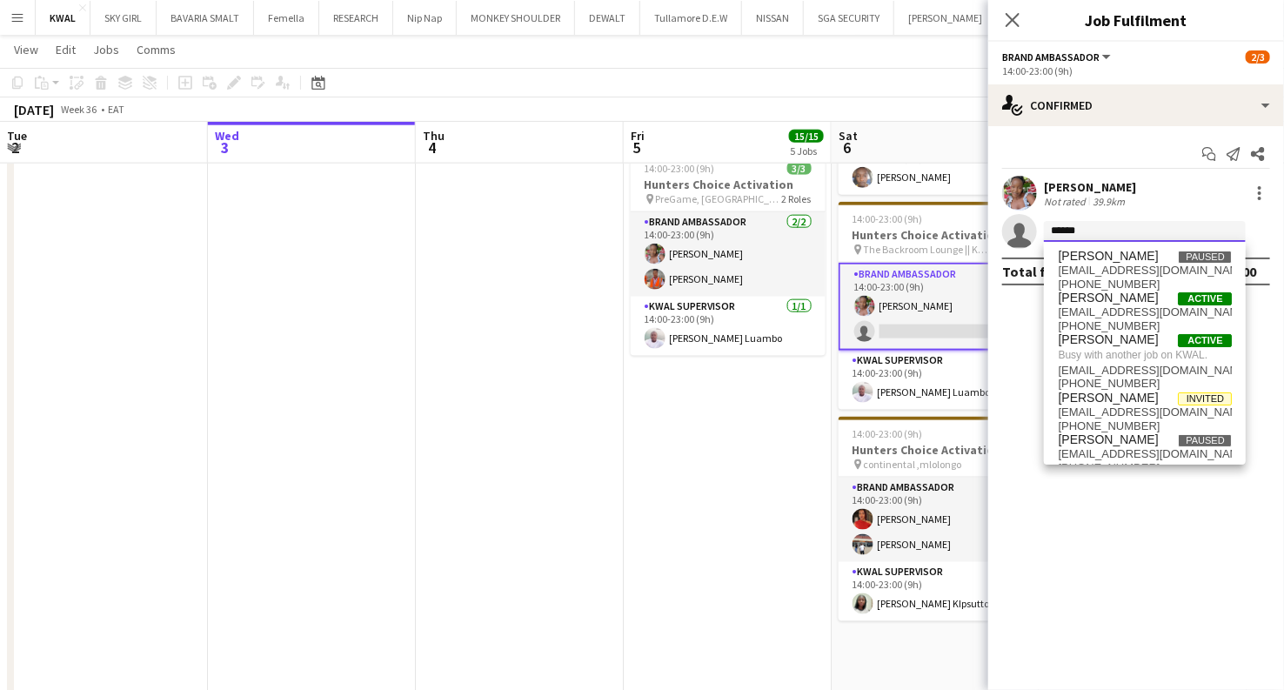
click at [1041, 222] on form "******" at bounding box center [1153, 232] width 233 height 22
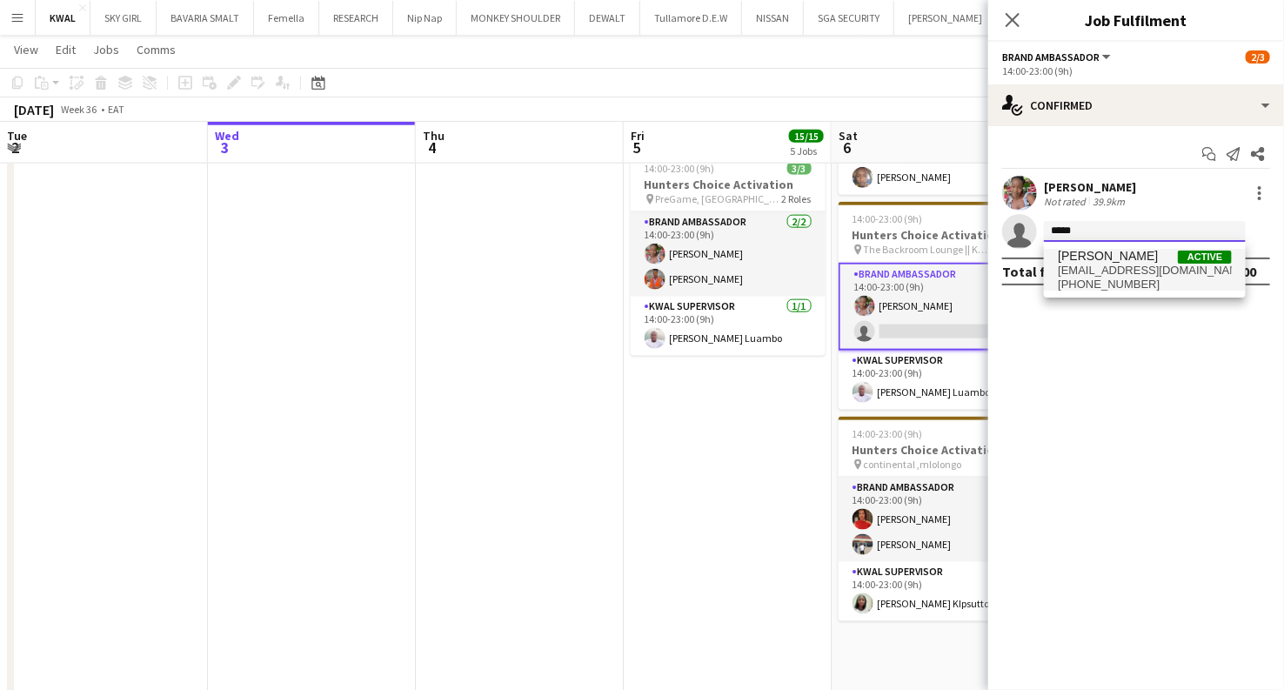
type input "*****"
click at [1108, 277] on span "+254795528452" at bounding box center [1145, 284] width 174 height 14
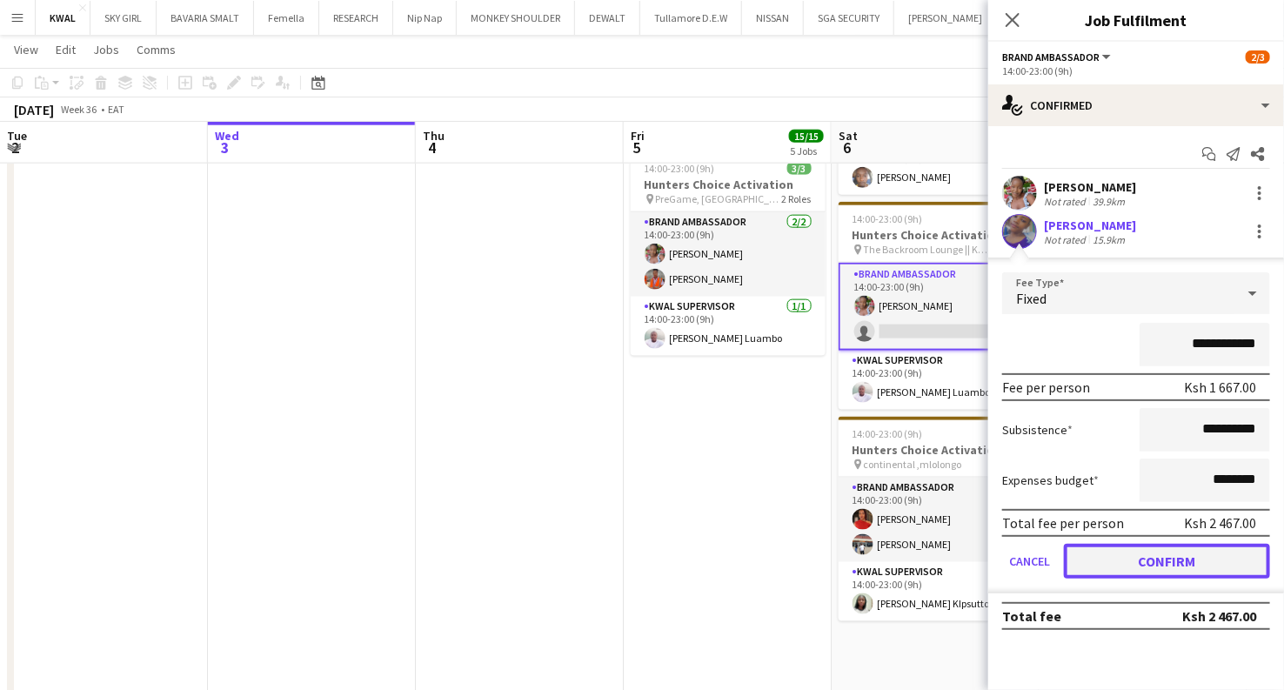
click at [1156, 560] on button "Confirm" at bounding box center [1167, 561] width 206 height 35
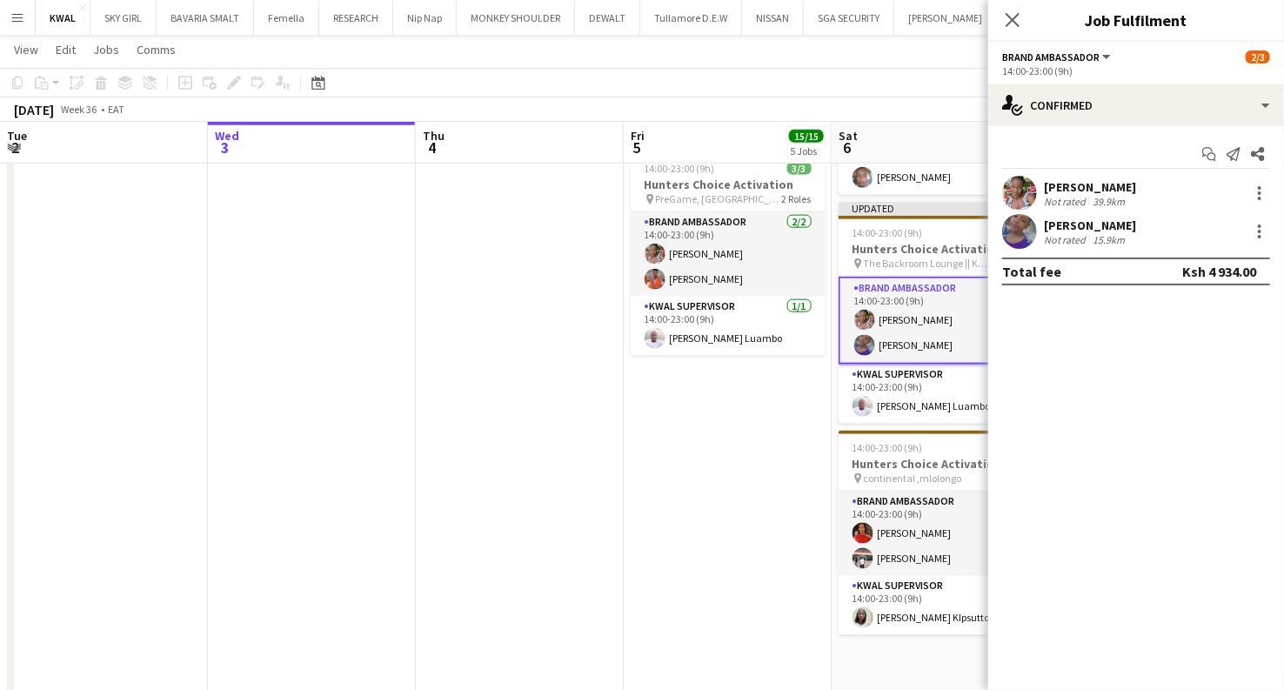
click at [769, 528] on app-date-cell "14:00-23:00 (9h) 3/3 Hunters Choice Activation pin Anuba Kitengela 2 Roles Bran…" at bounding box center [728, 221] width 208 height 998
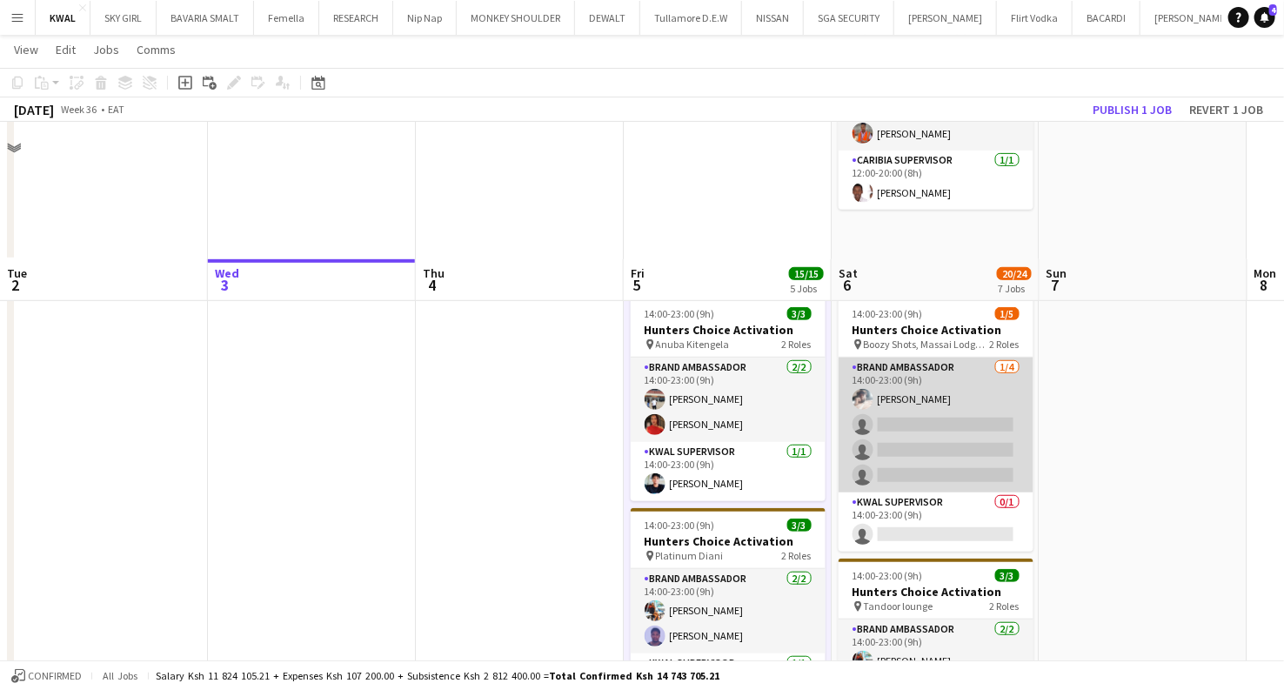
scroll to position [290, 0]
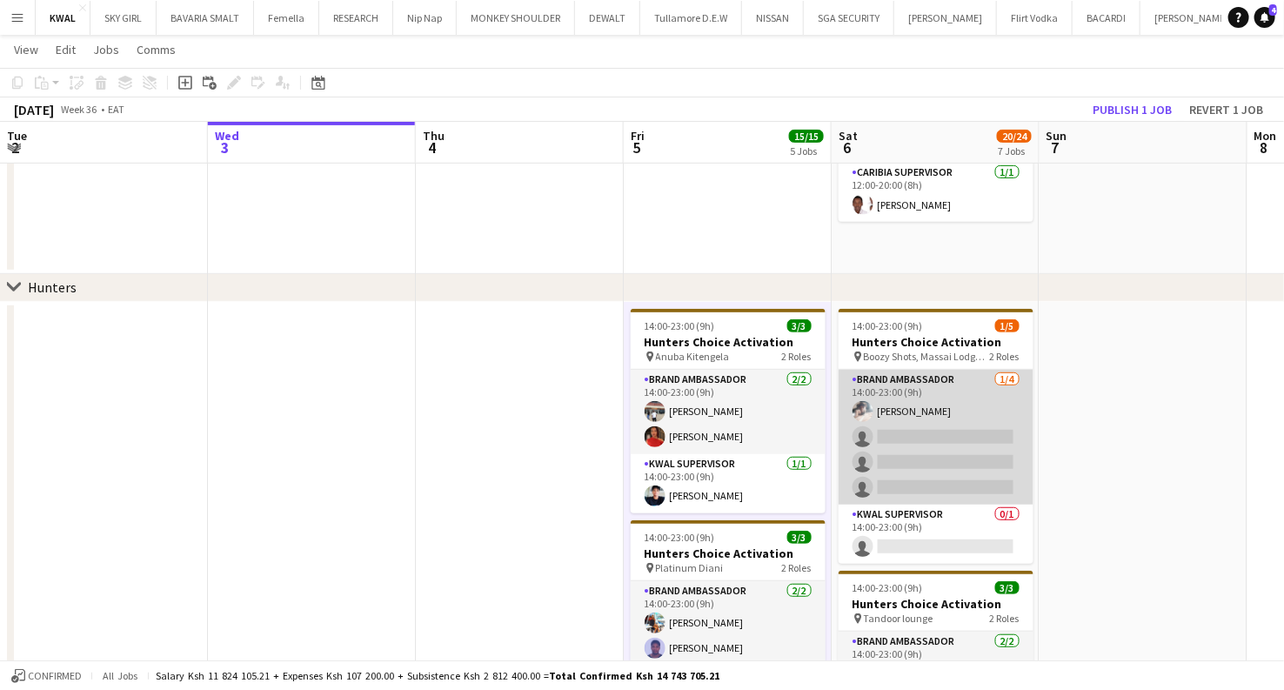
click at [918, 455] on app-card-role "Brand Ambassador 1/4 14:00-23:00 (9h) Moses Tado single-neutral-actions single-…" at bounding box center [935, 437] width 195 height 135
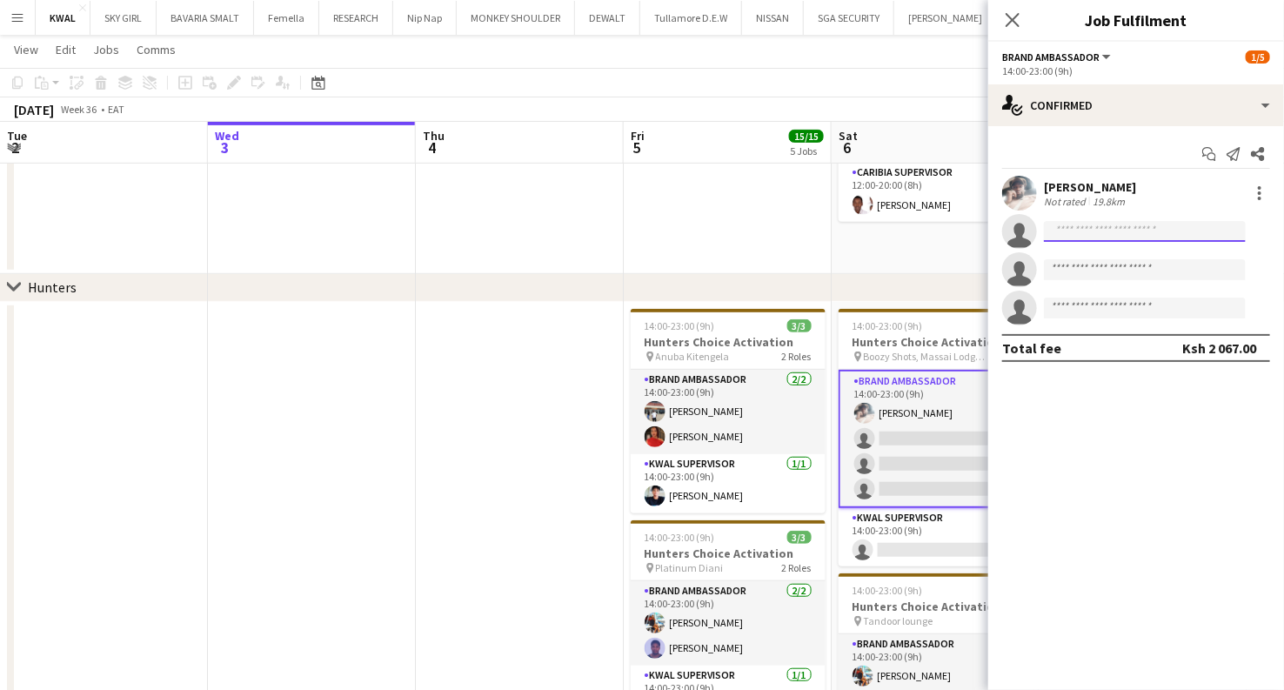
click at [1085, 228] on input at bounding box center [1145, 231] width 202 height 21
click at [917, 540] on app-card-role "KWAL SUPERVISOR 0/1 14:00-23:00 (9h) single-neutral-actions" at bounding box center [935, 537] width 195 height 59
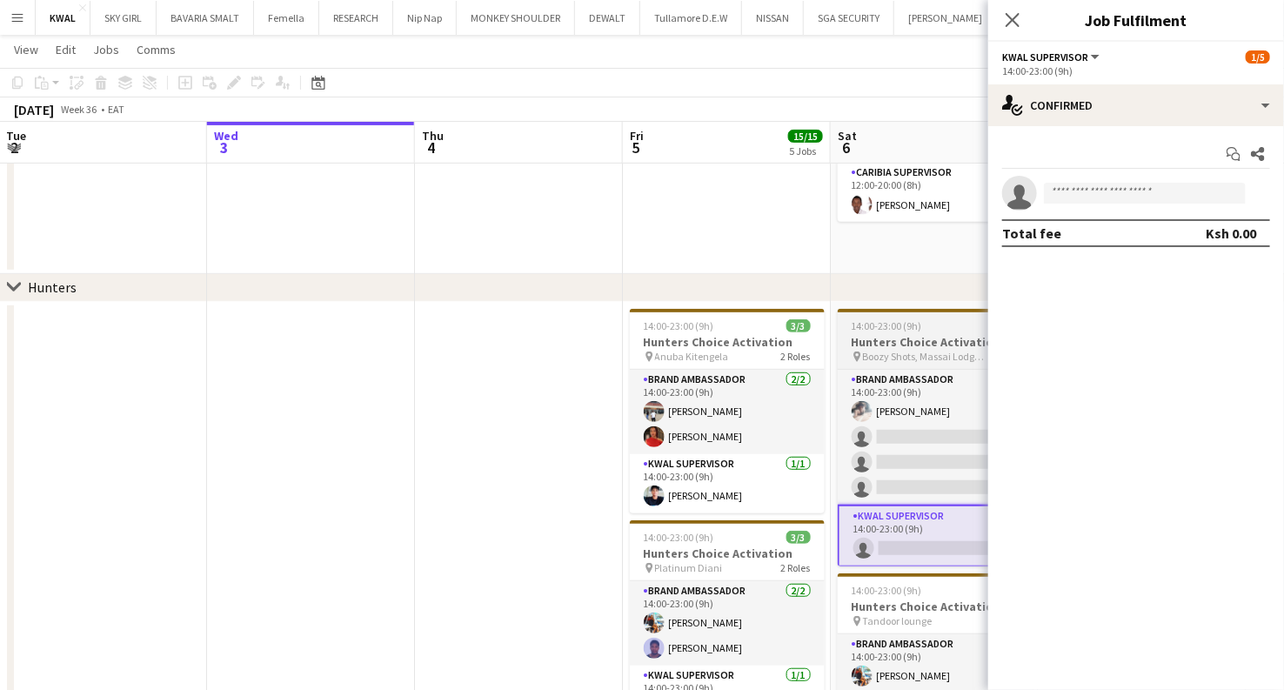
click at [916, 346] on h3 "Hunters Choice Activation" at bounding box center [935, 342] width 195 height 16
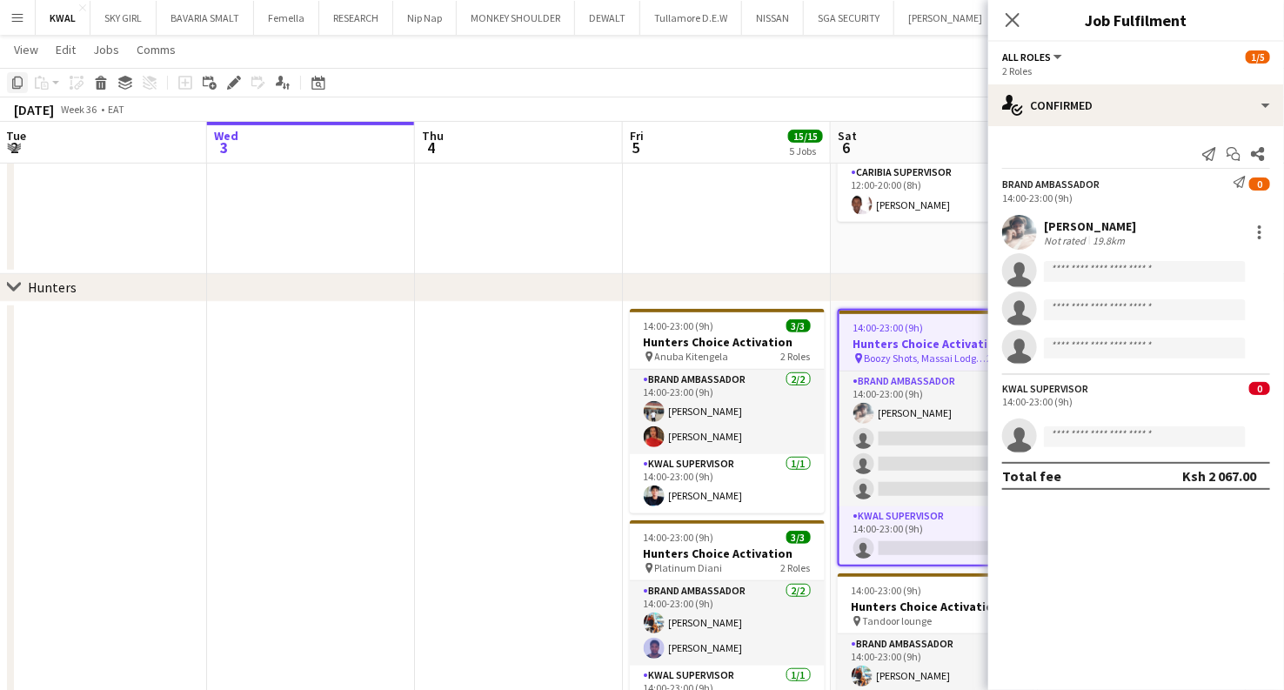
click at [15, 83] on icon "Copy" at bounding box center [17, 83] width 14 height 14
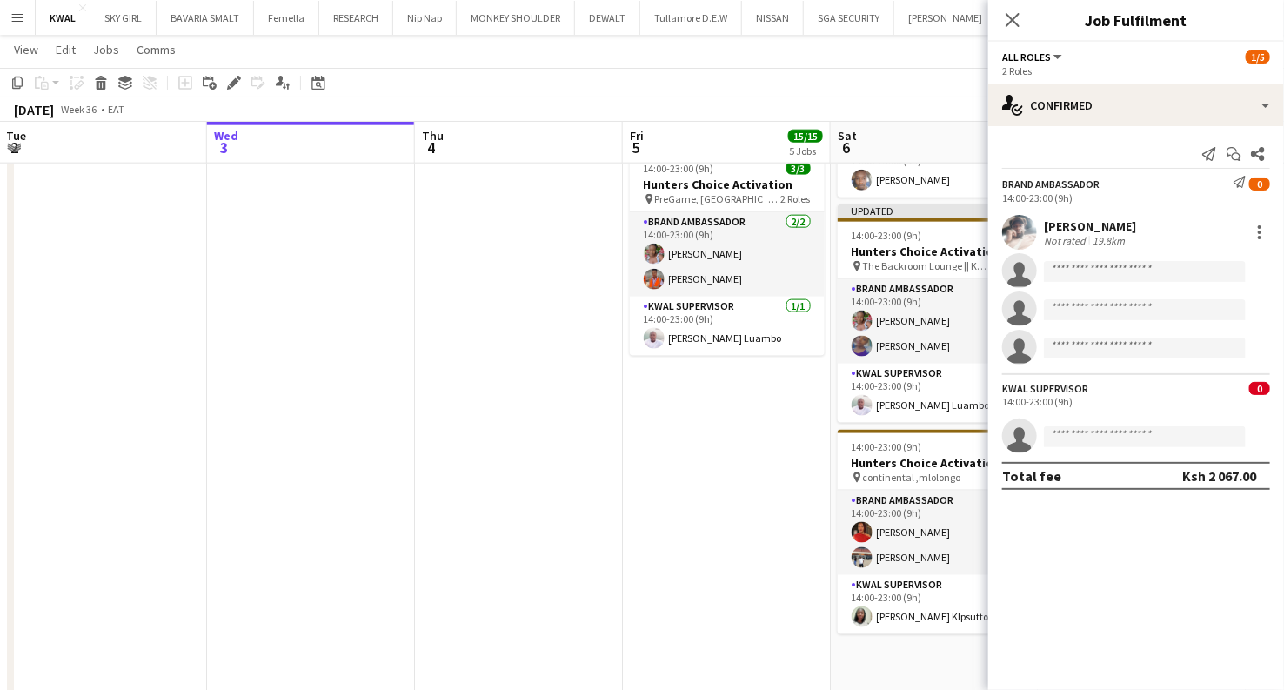
scroll to position [0, 417]
click at [703, 435] on app-date-cell "14:00-23:00 (9h) 3/3 Hunters Choice Activation pin Anuba Kitengela 2 Roles Bran…" at bounding box center [726, 221] width 208 height 998
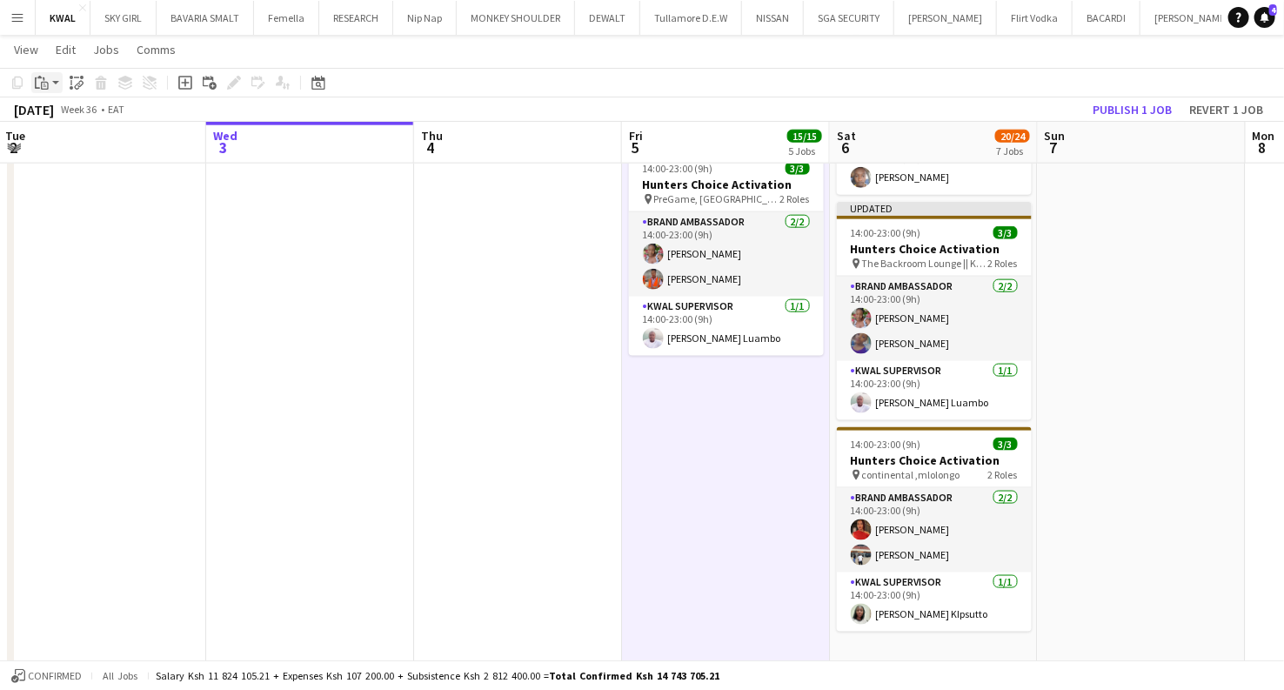
click at [53, 81] on app-action-btn "Paste" at bounding box center [46, 82] width 31 height 21
click at [69, 143] on link "Paste with crew Ctrl+Shift+V" at bounding box center [128, 145] width 164 height 16
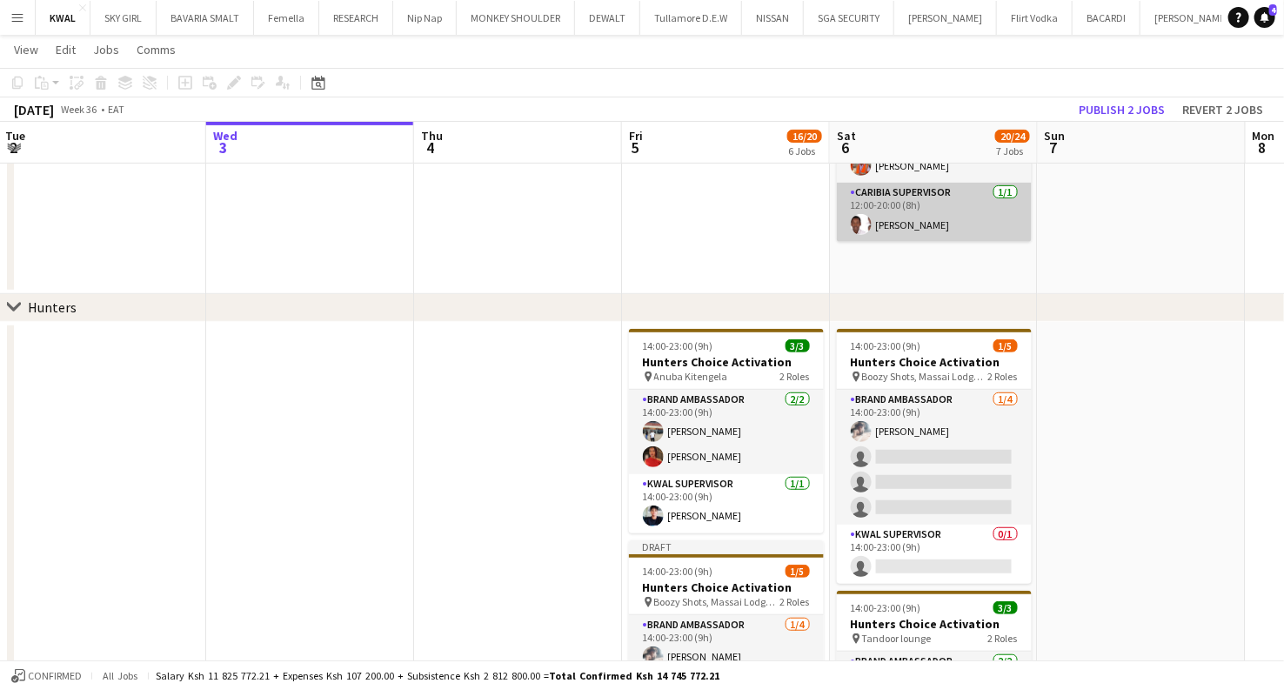
scroll to position [193, 0]
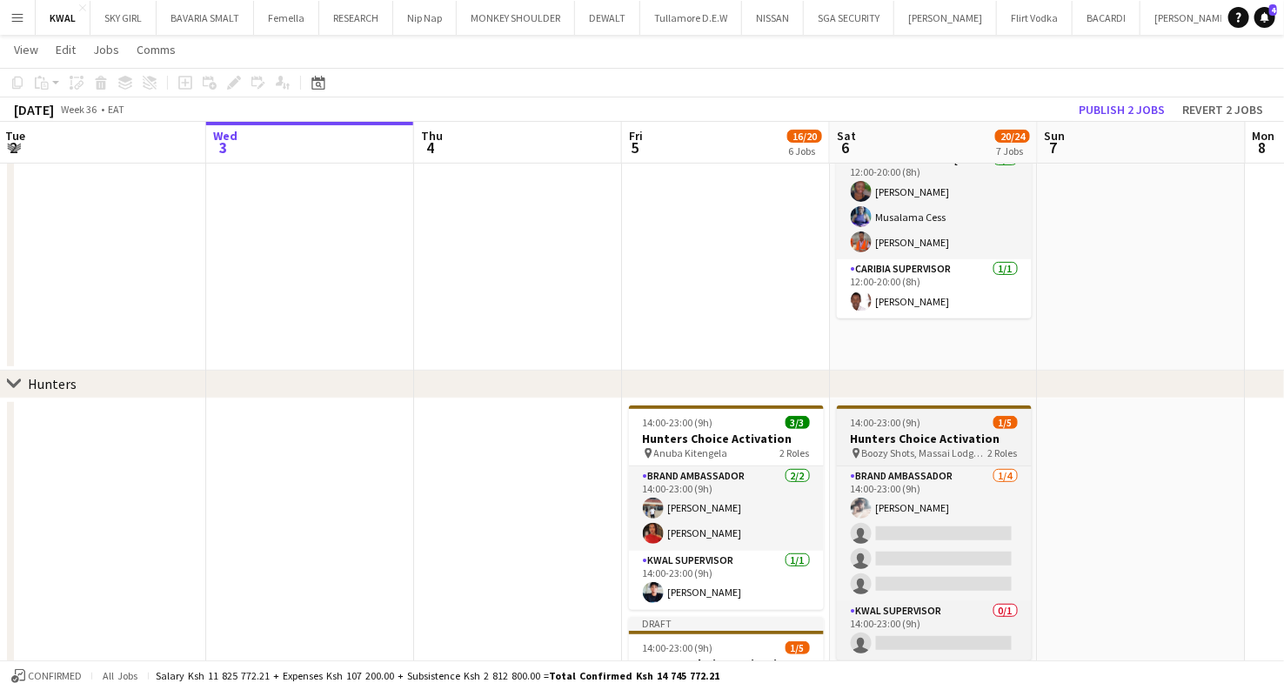
click at [919, 457] on span "Boozy Shots, Massai Lodge [GEOGRAPHIC_DATA]" at bounding box center [925, 452] width 126 height 13
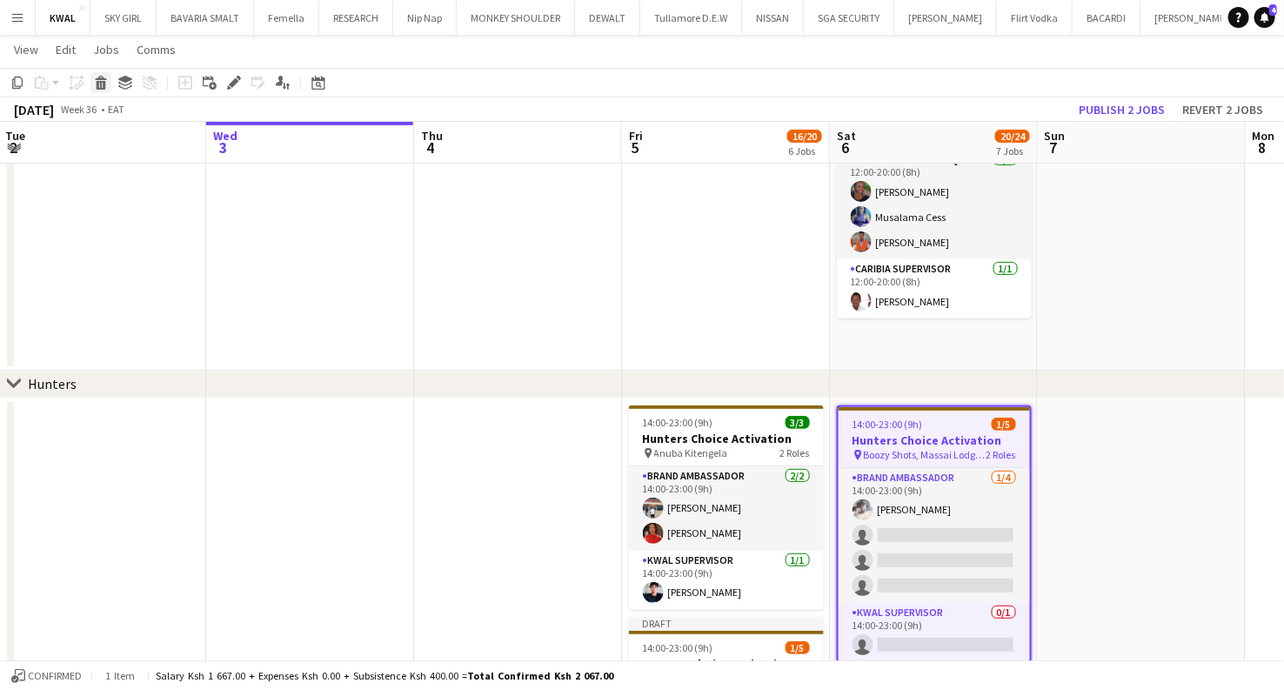
click at [103, 83] on icon at bounding box center [102, 85] width 10 height 9
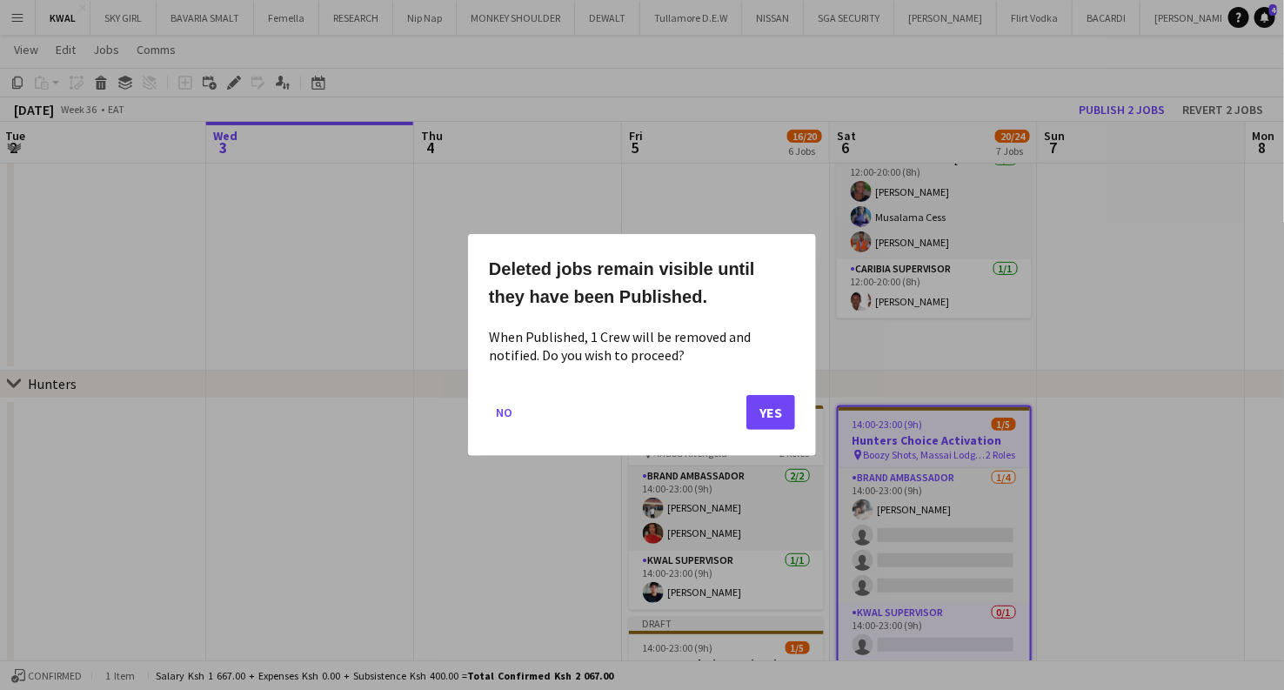
scroll to position [0, 0]
click at [766, 411] on button "Yes" at bounding box center [770, 412] width 49 height 35
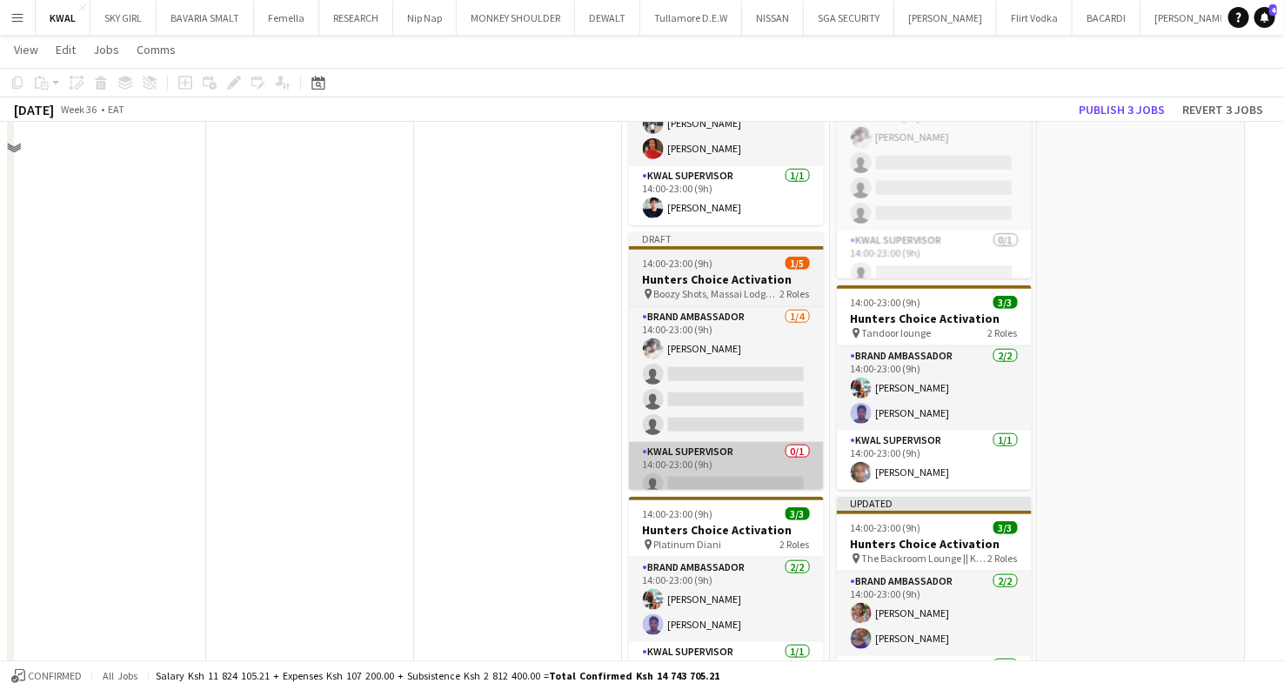
scroll to position [579, 0]
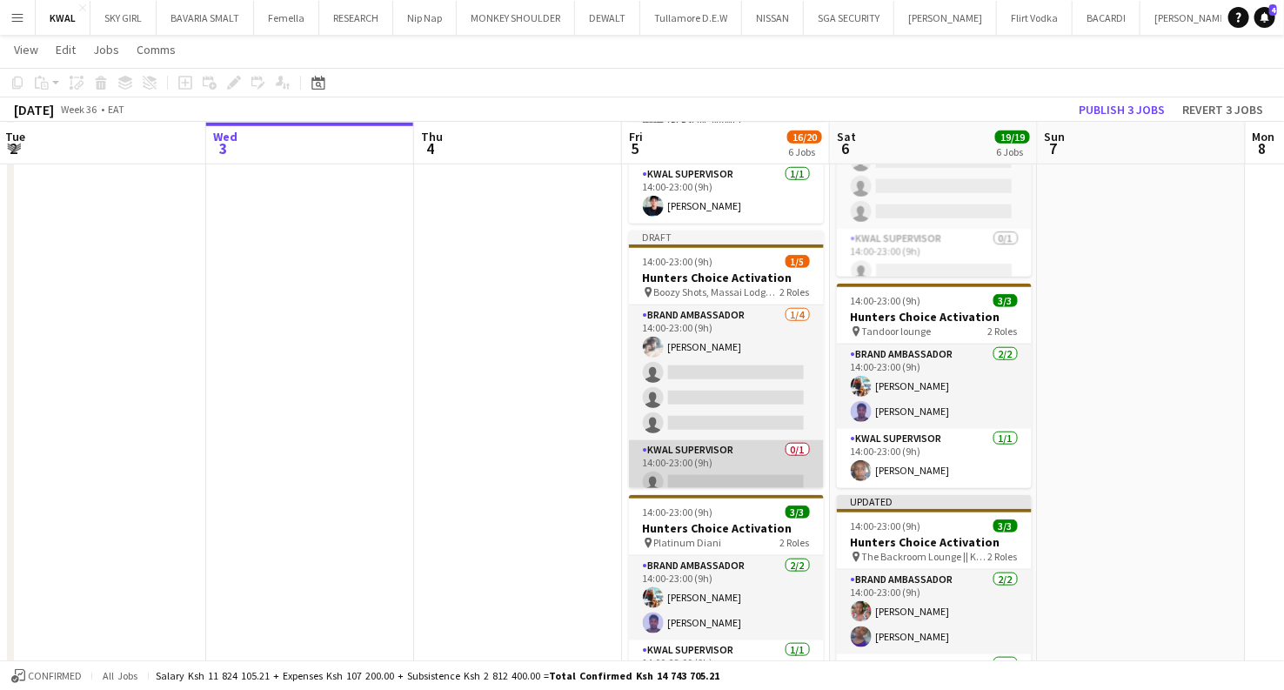
click at [731, 470] on app-card-role "KWAL SUPERVISOR 0/1 14:00-23:00 (9h) single-neutral-actions" at bounding box center [726, 469] width 195 height 59
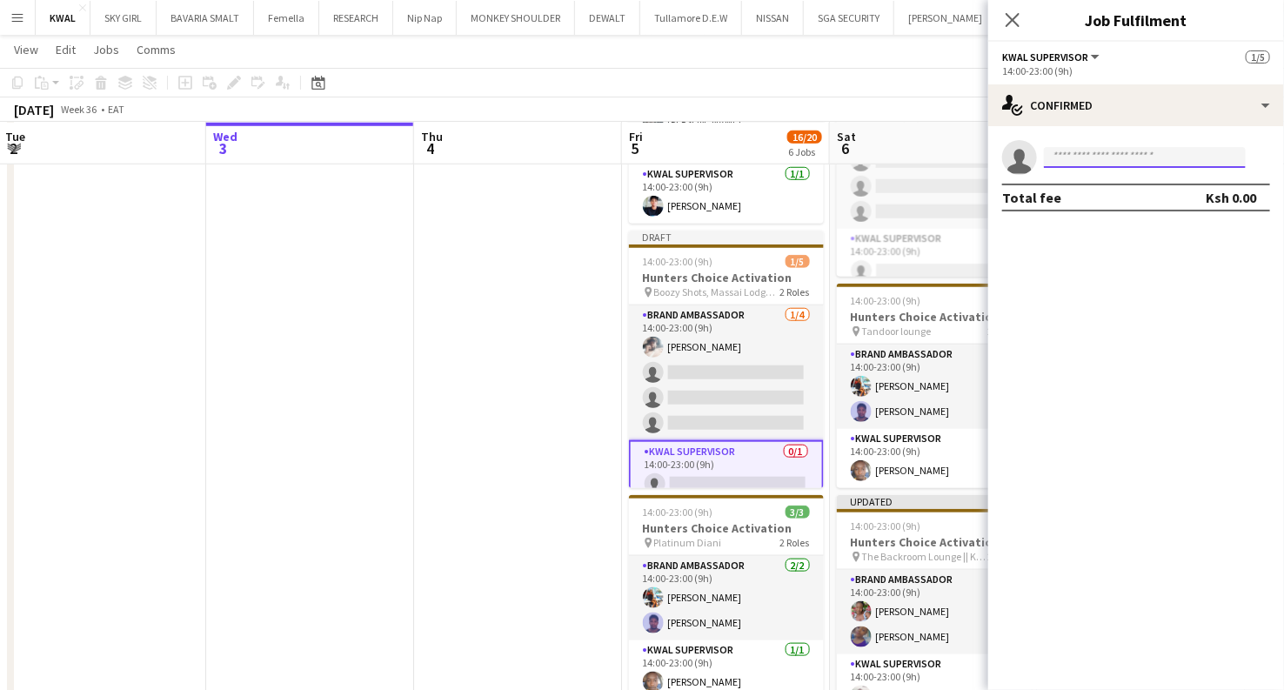
drag, startPoint x: 1116, startPoint y: 152, endPoint x: 1107, endPoint y: 150, distance: 9.1
click at [1113, 152] on input at bounding box center [1145, 157] width 202 height 21
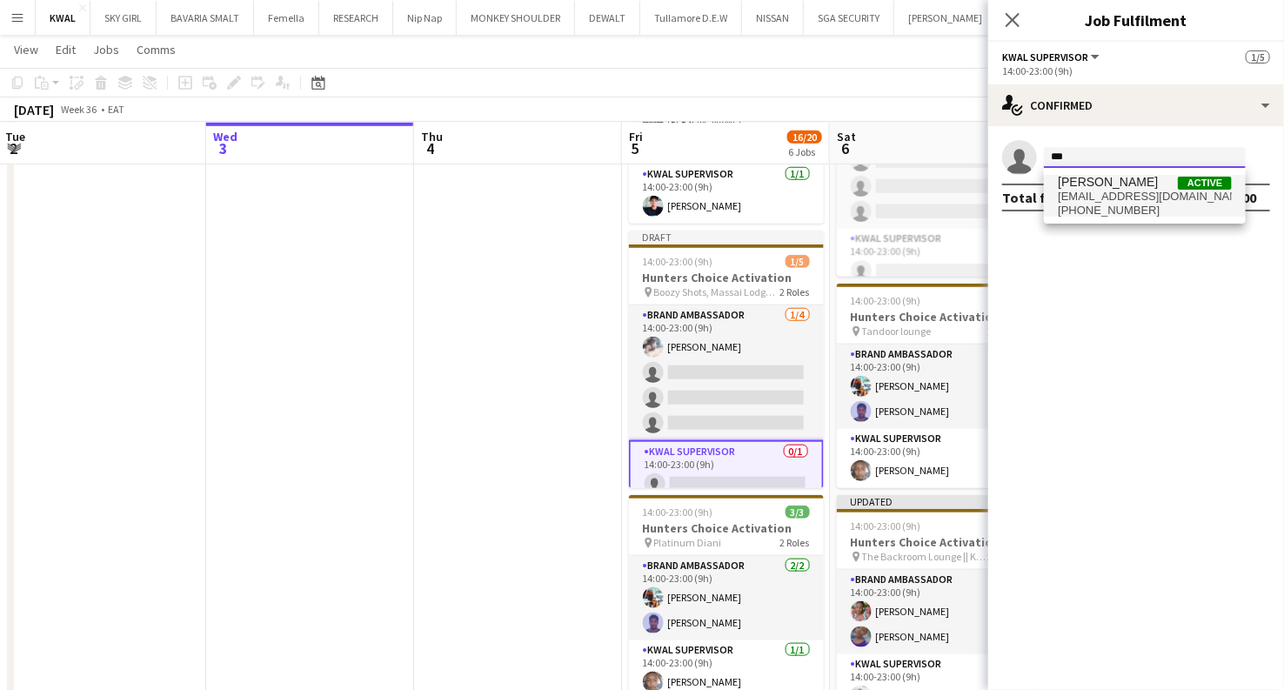
type input "***"
click at [1106, 190] on span "georgegithunguri@gmail.com" at bounding box center [1145, 197] width 174 height 14
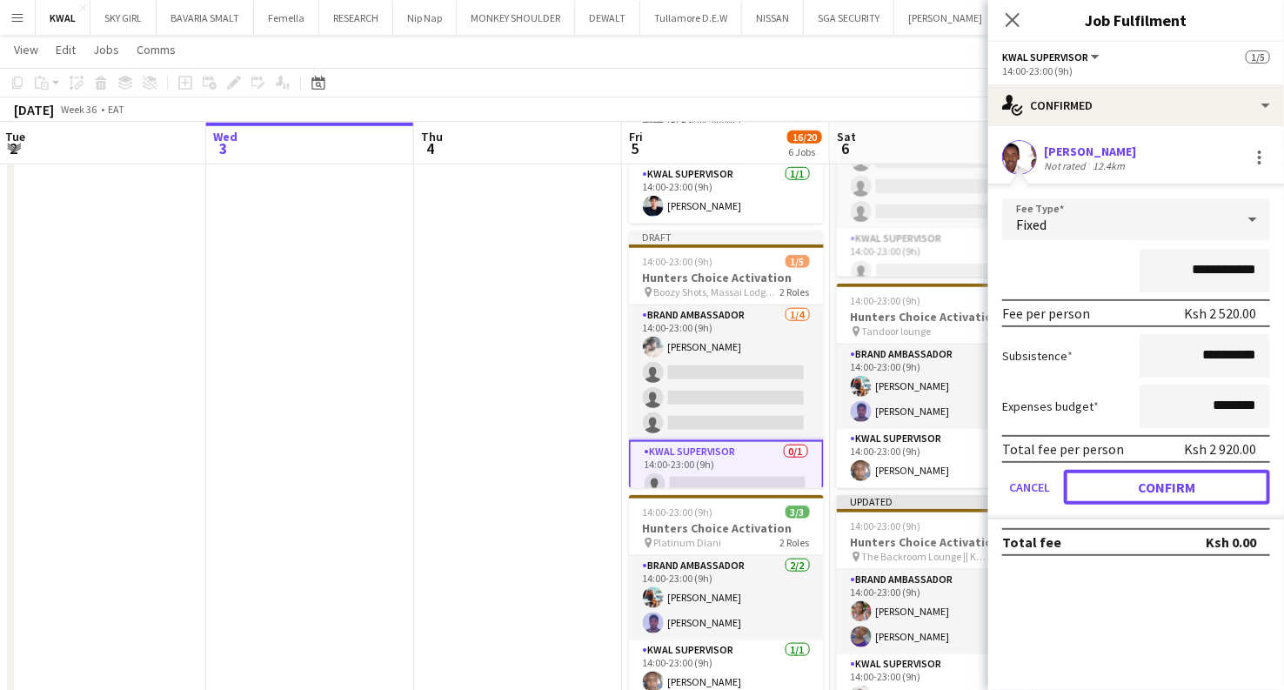
click at [1151, 489] on button "Confirm" at bounding box center [1167, 487] width 206 height 35
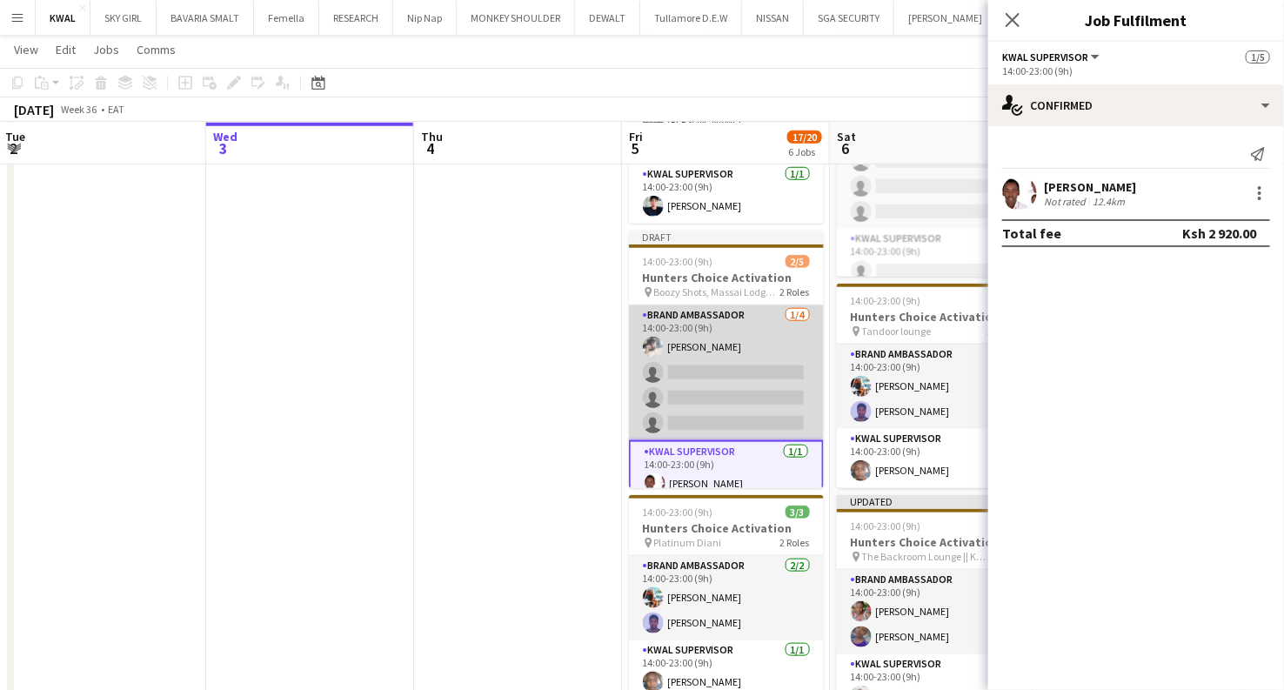
scroll to position [0, 417]
click at [717, 389] on app-card-role "Brand Ambassador 1/4 14:00-23:00 (9h) Moses Tado single-neutral-actions single-…" at bounding box center [726, 372] width 195 height 135
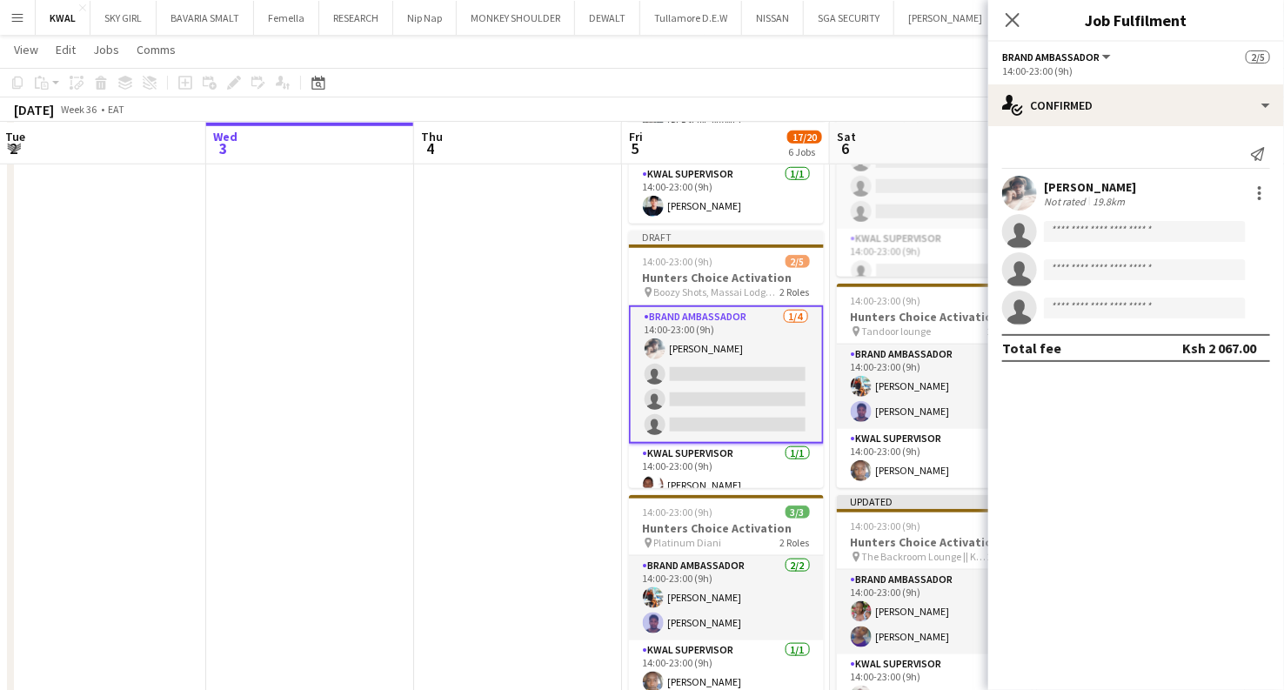
drag, startPoint x: 1137, startPoint y: 219, endPoint x: 1134, endPoint y: 231, distance: 12.5
click at [1136, 226] on app-invite-slot "single-neutral-actions" at bounding box center [1136, 231] width 296 height 35
click at [1134, 232] on input at bounding box center [1145, 231] width 202 height 21
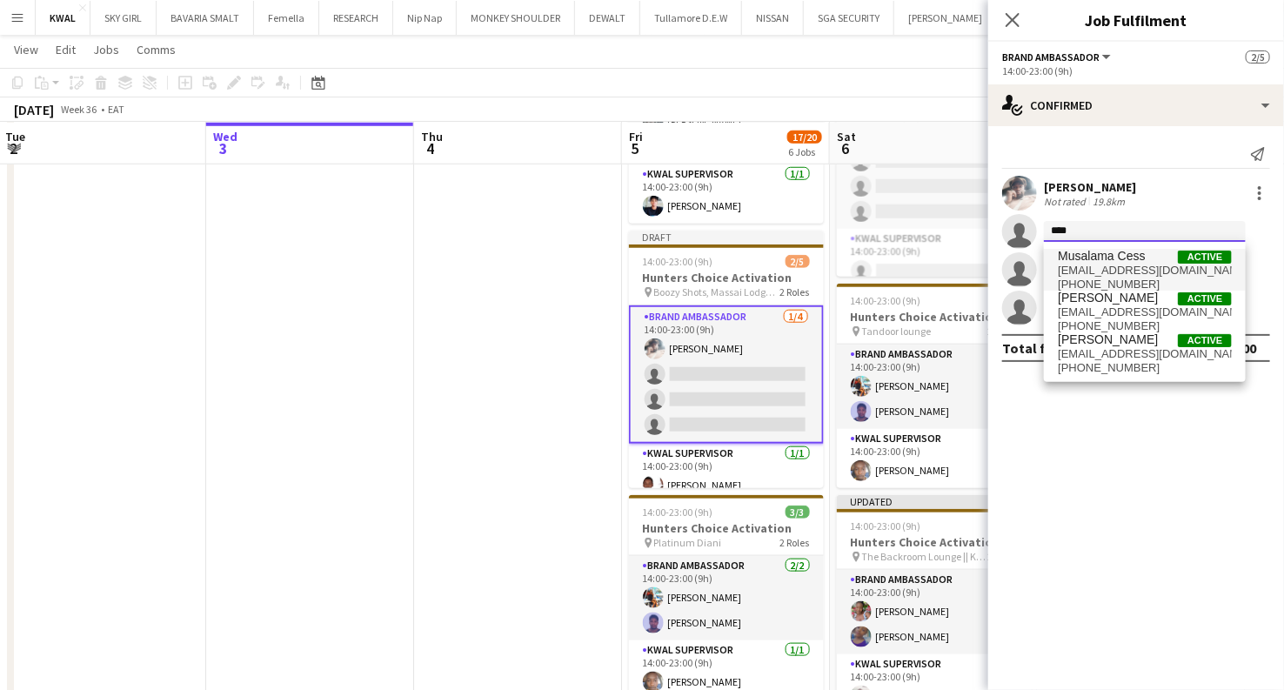
type input "****"
click at [1109, 266] on span "ceciliawahu8@gmail.com" at bounding box center [1145, 271] width 174 height 14
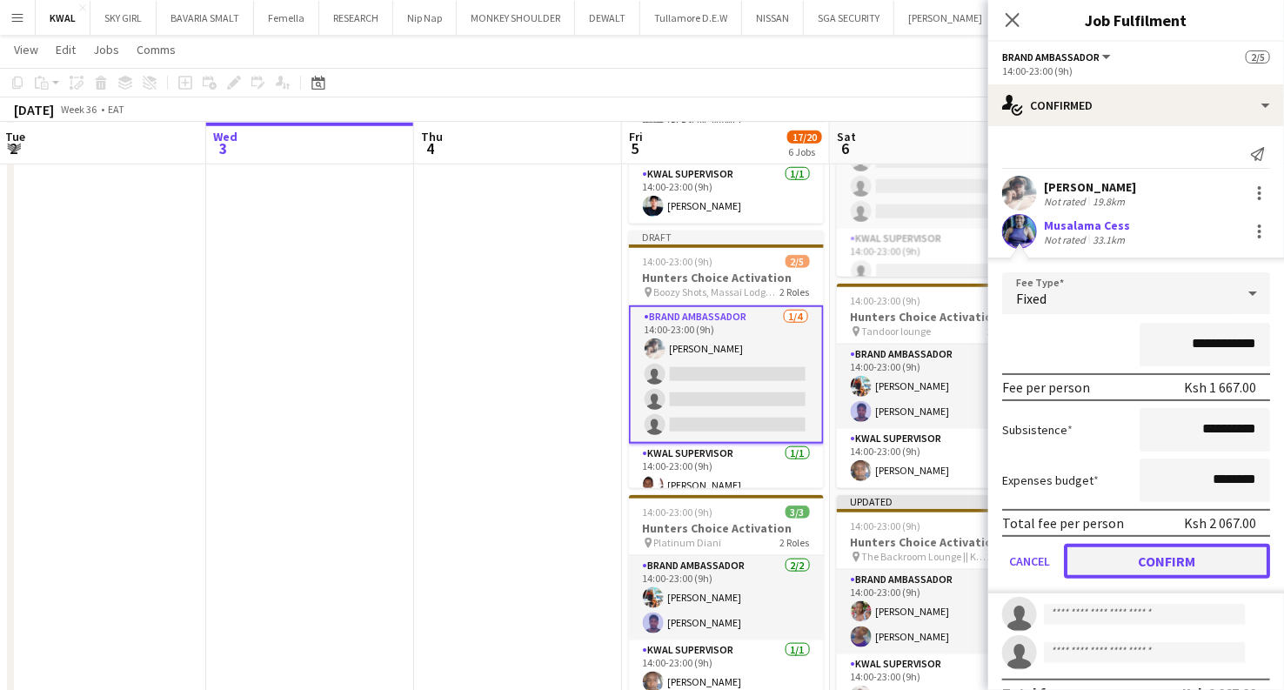
click at [1140, 565] on button "Confirm" at bounding box center [1167, 561] width 206 height 35
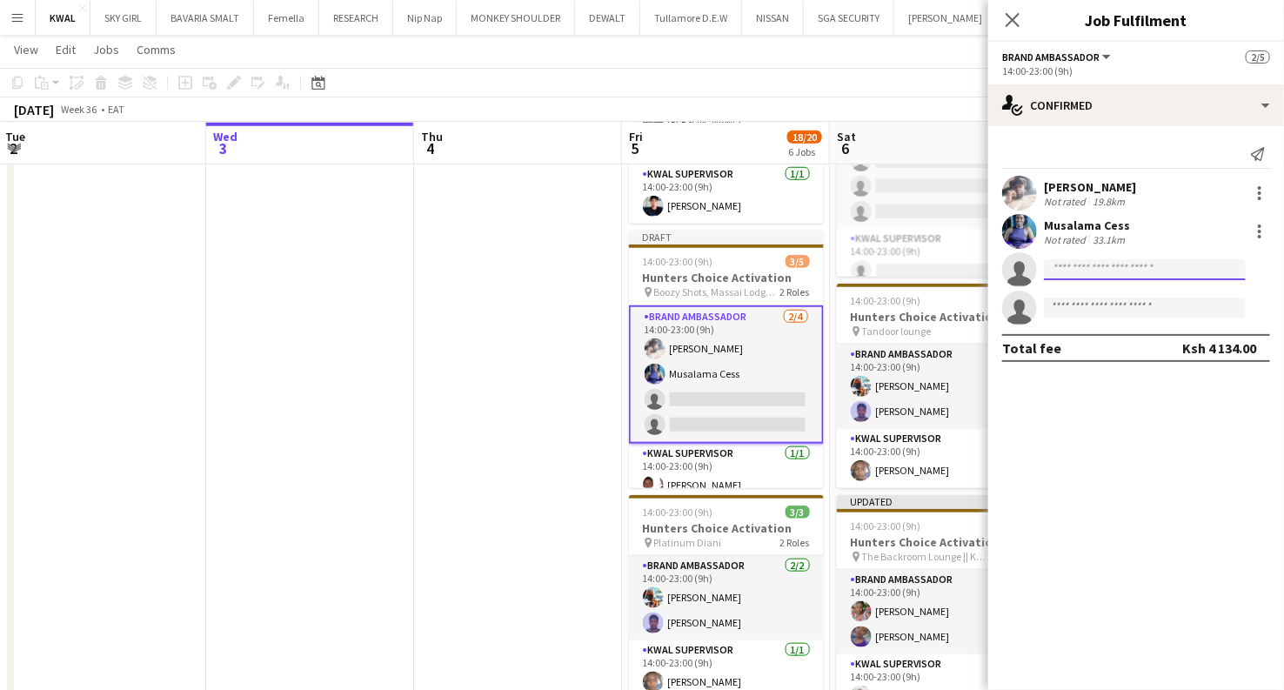
click at [1098, 270] on input at bounding box center [1145, 269] width 202 height 21
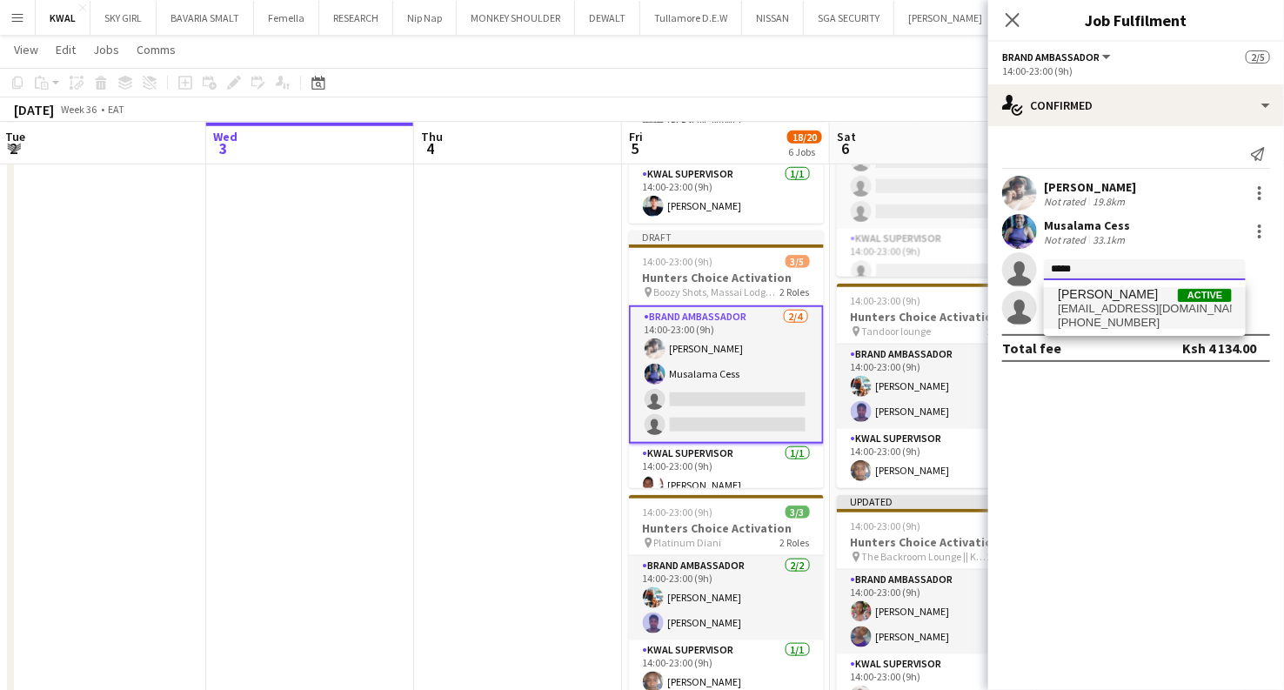
type input "*****"
click at [1103, 311] on span "slykaguri001@gmail.com" at bounding box center [1145, 309] width 174 height 14
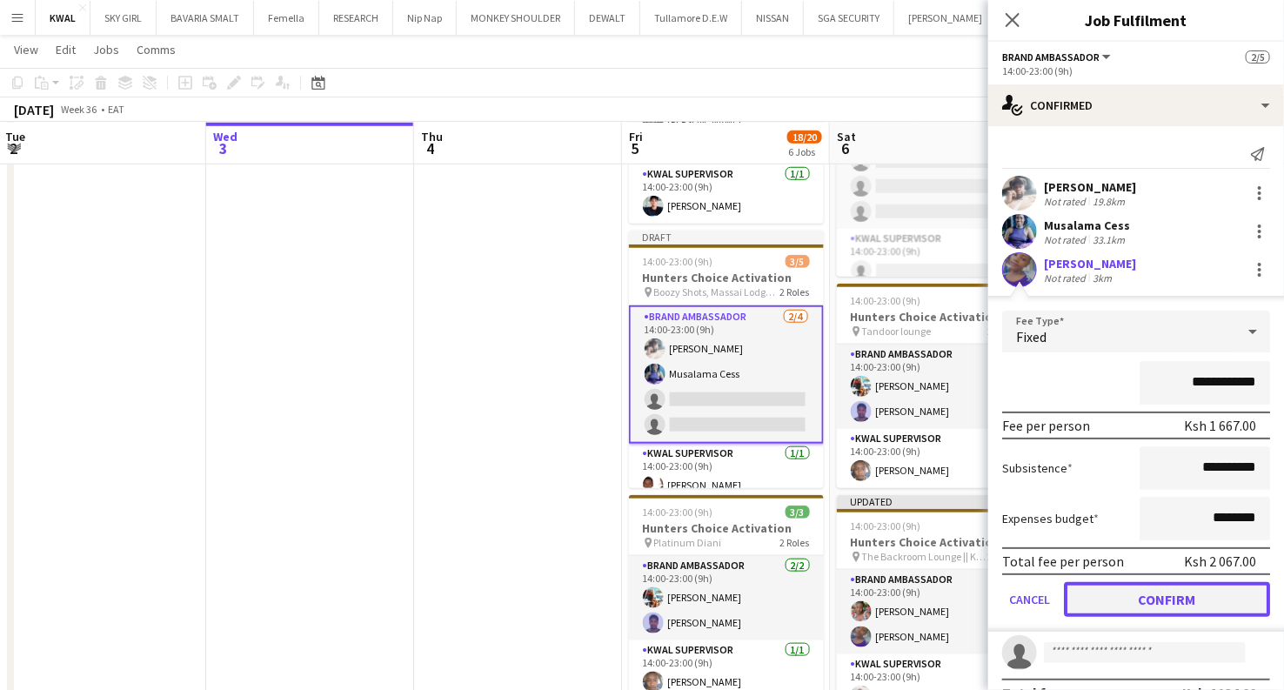
click at [1154, 600] on button "Confirm" at bounding box center [1167, 599] width 206 height 35
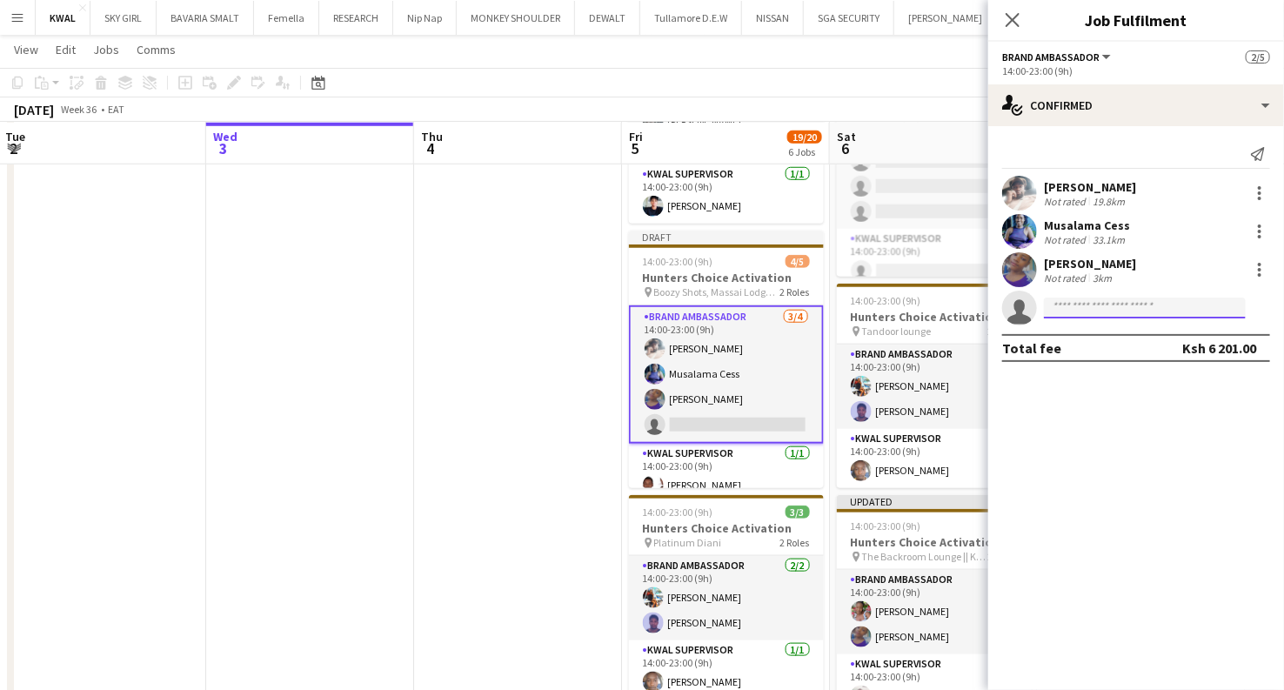
click at [1084, 305] on input at bounding box center [1145, 307] width 202 height 21
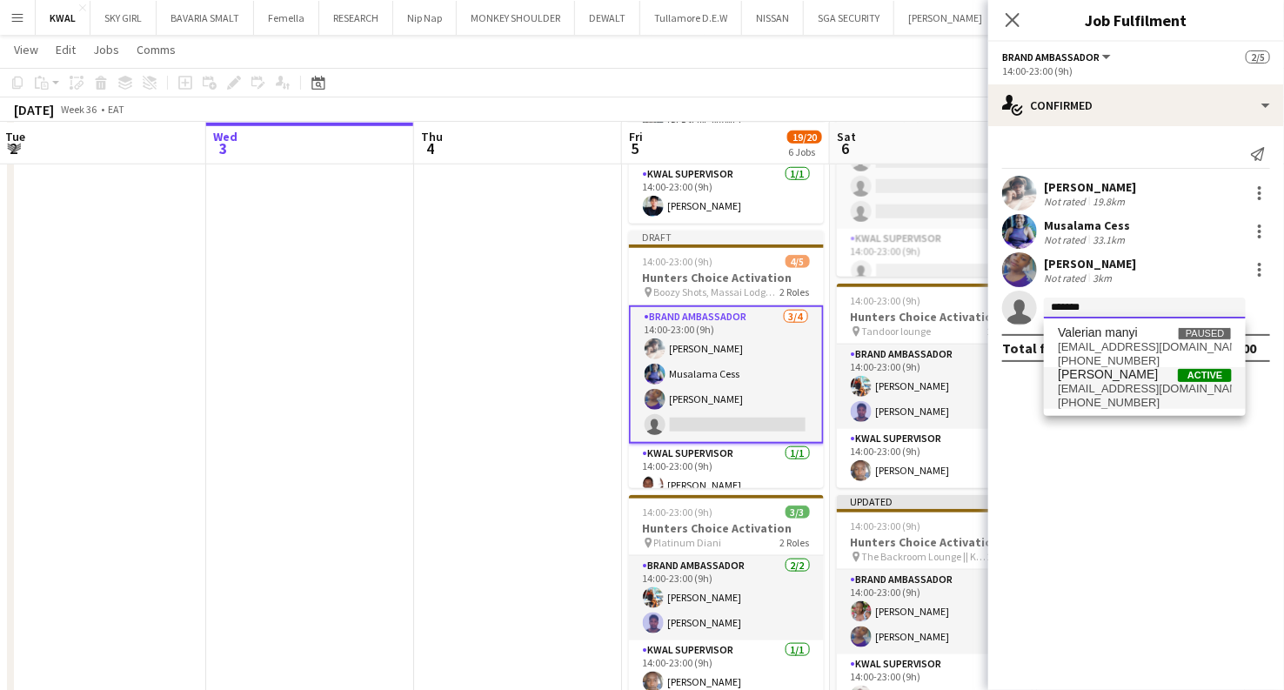
type input "*******"
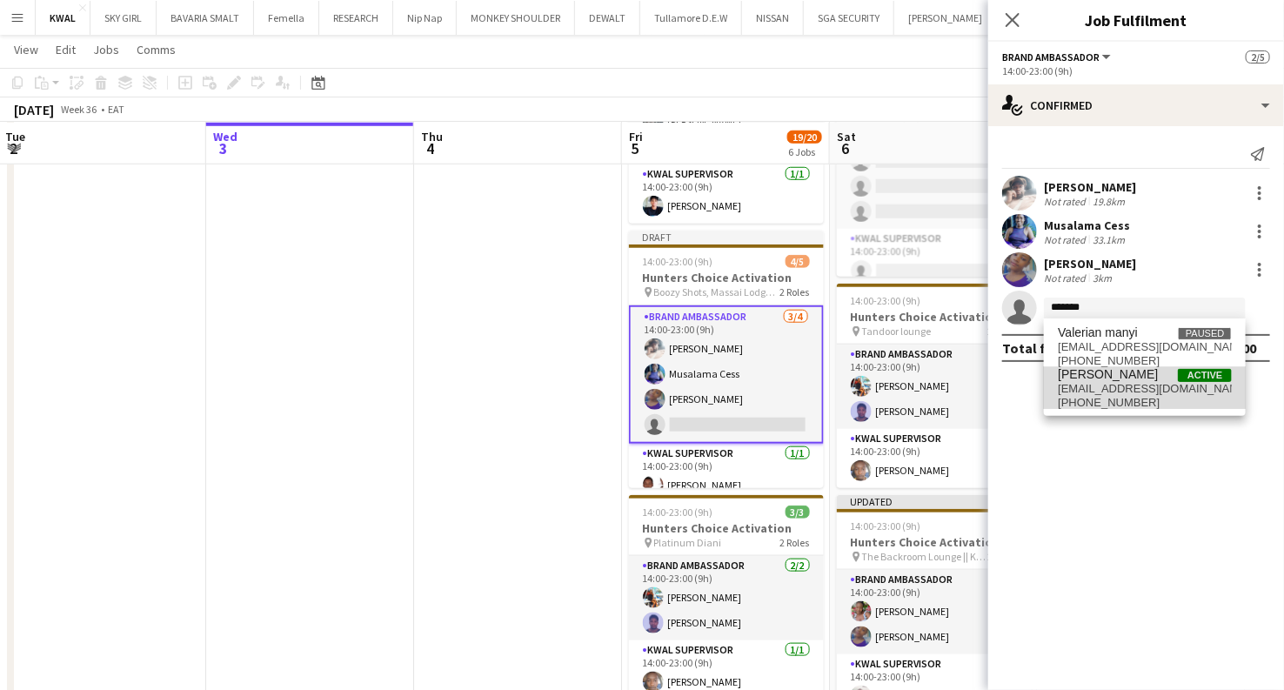
click at [1132, 384] on span "muriithivalerian003@gmail.com" at bounding box center [1145, 389] width 174 height 14
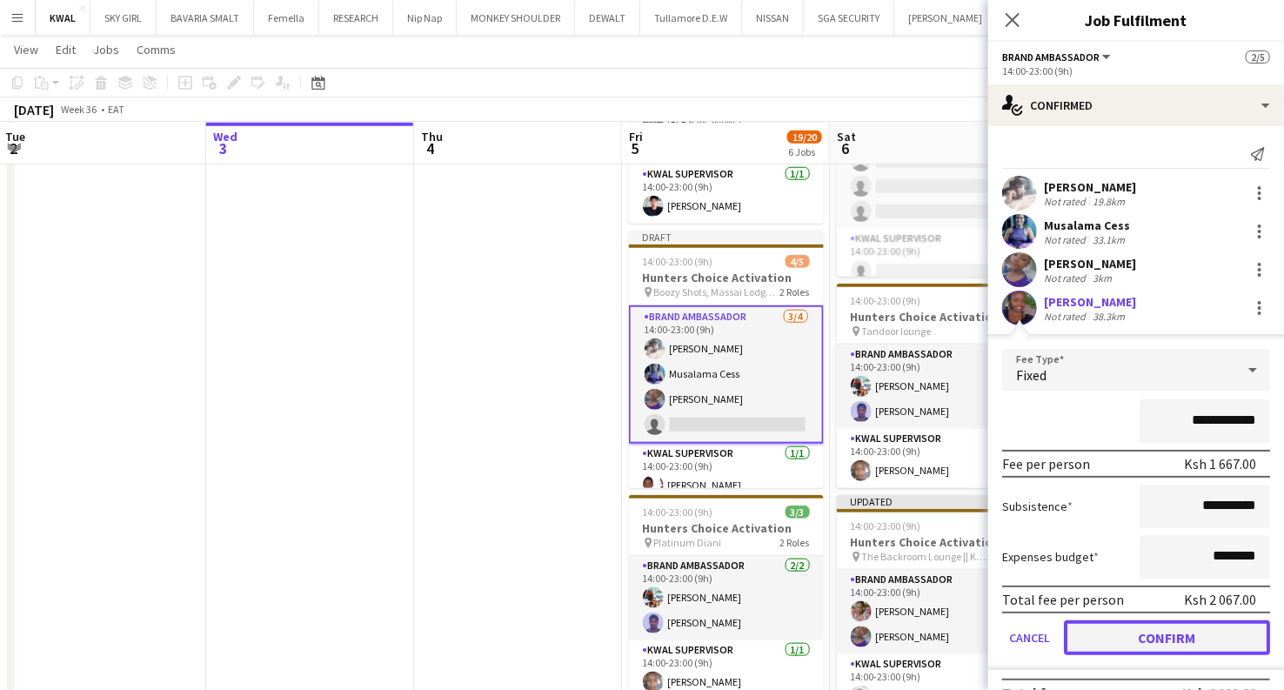
click at [1134, 640] on button "Confirm" at bounding box center [1167, 637] width 206 height 35
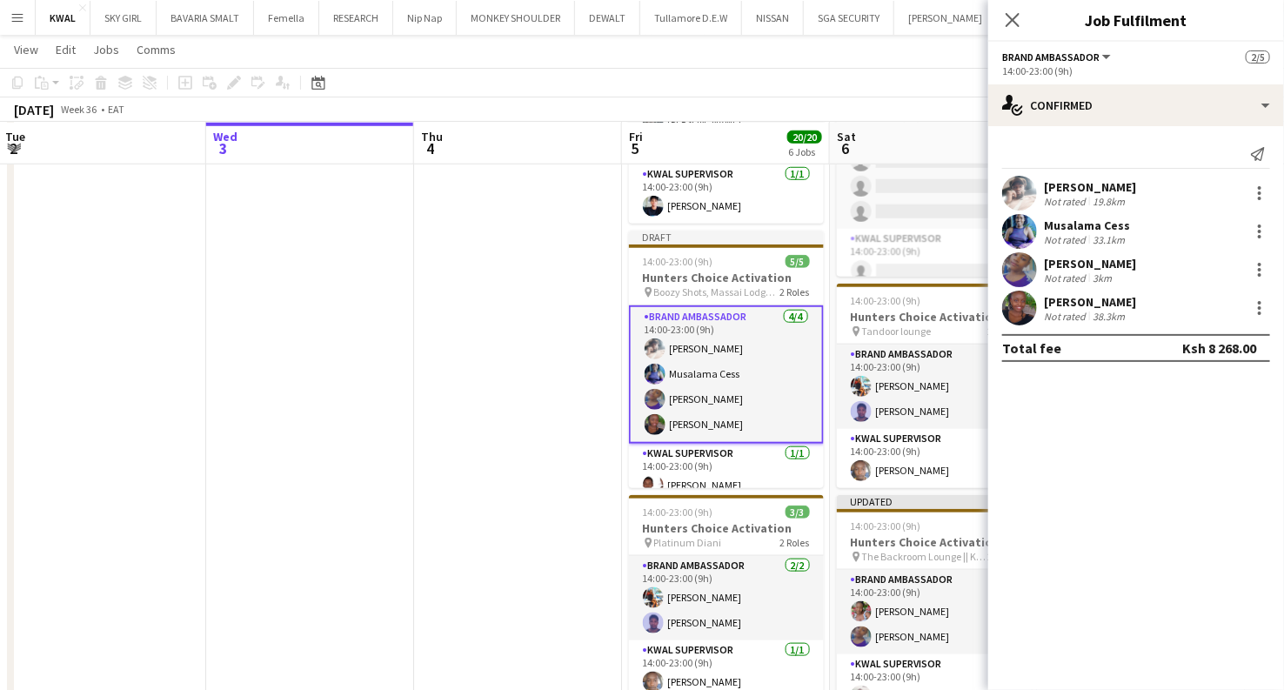
click at [514, 397] on app-date-cell at bounding box center [518, 511] width 208 height 998
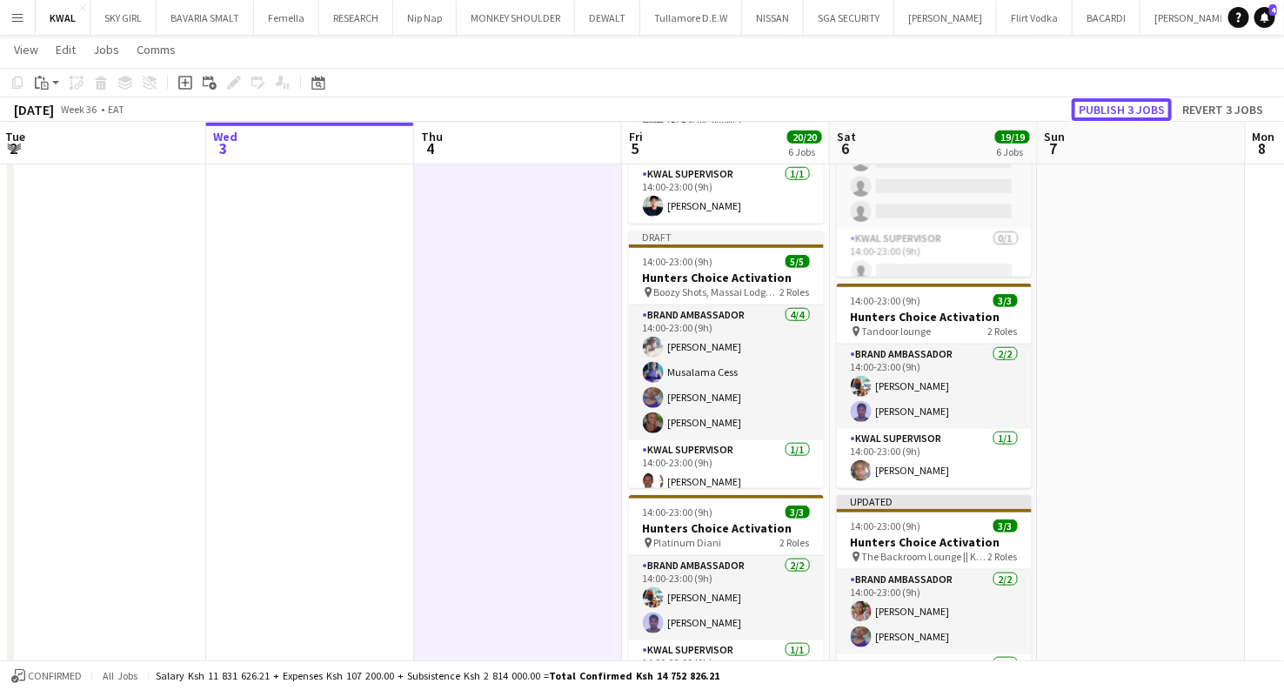
click at [1112, 108] on button "Publish 3 jobs" at bounding box center [1122, 109] width 100 height 23
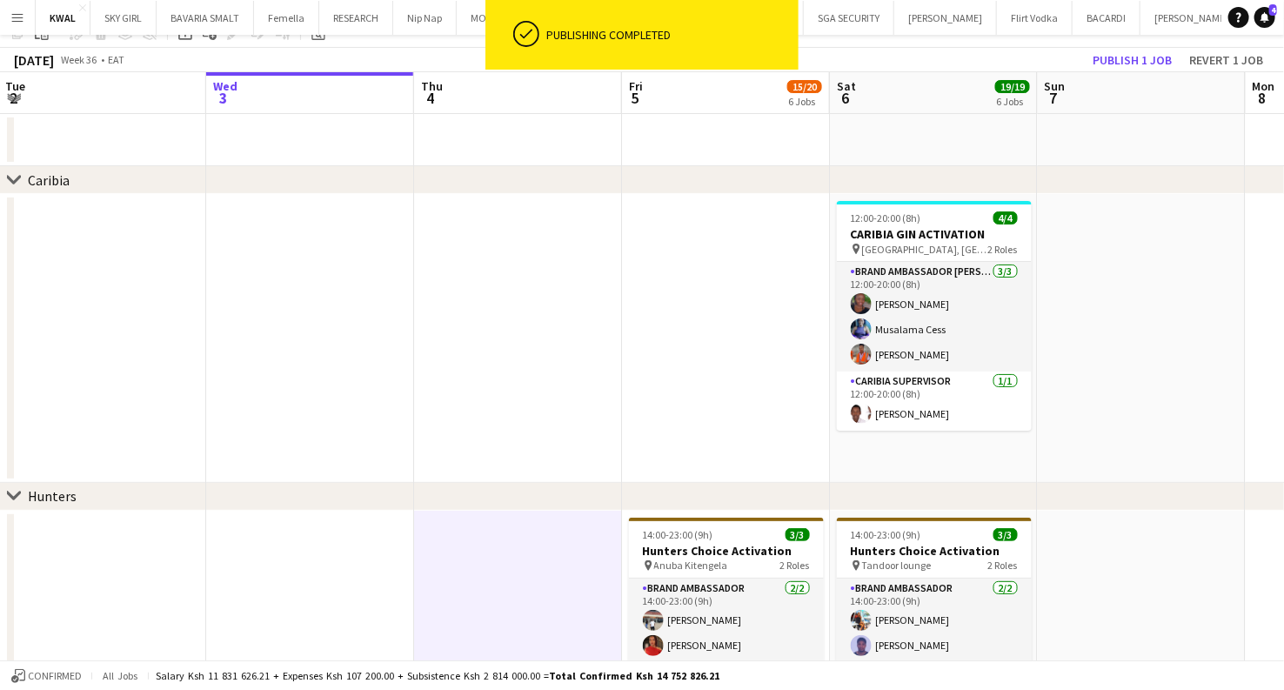
scroll to position [0, 0]
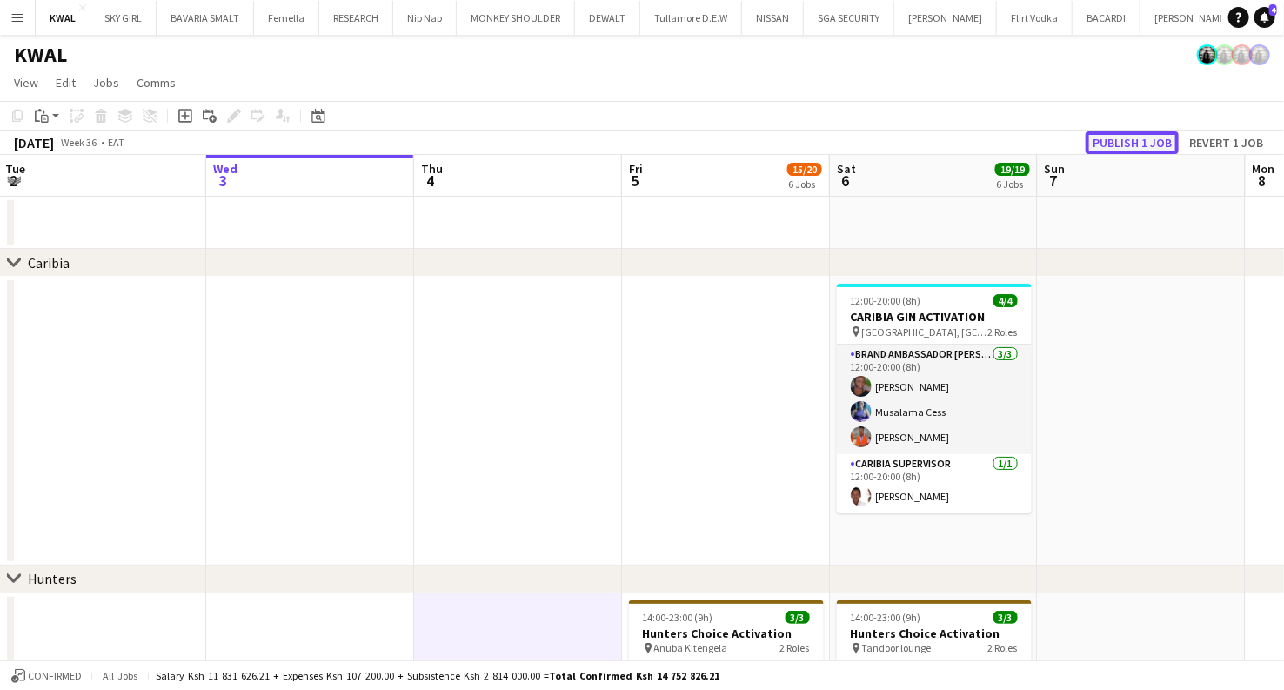
click at [1125, 131] on button "Publish 1 job" at bounding box center [1131, 142] width 93 height 23
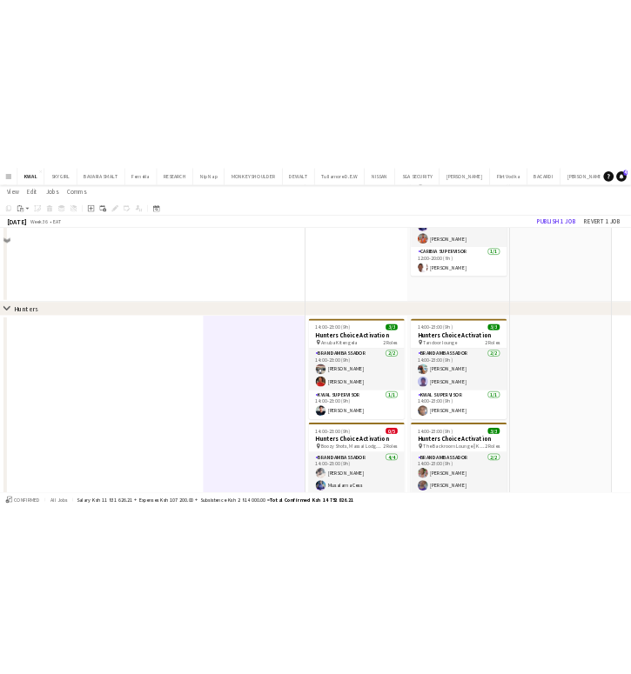
scroll to position [97, 0]
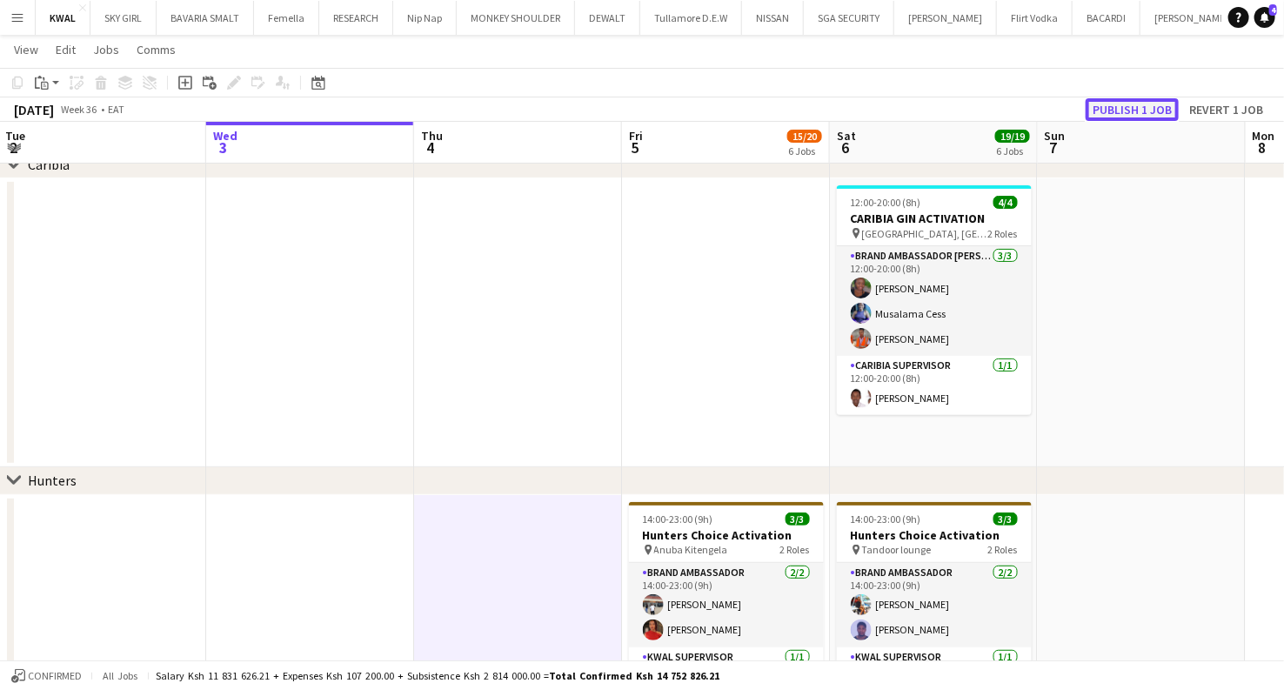
click at [1117, 108] on button "Publish 1 job" at bounding box center [1131, 109] width 93 height 23
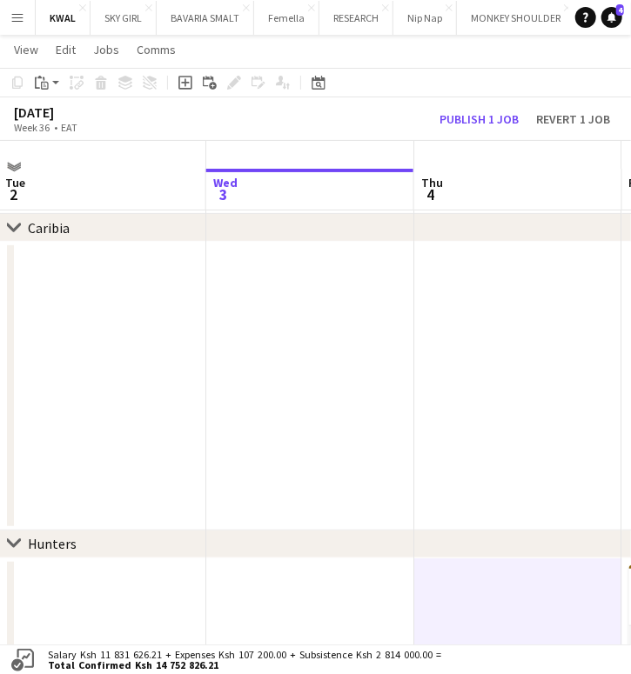
scroll to position [0, 0]
